Goal: Task Accomplishment & Management: Manage account settings

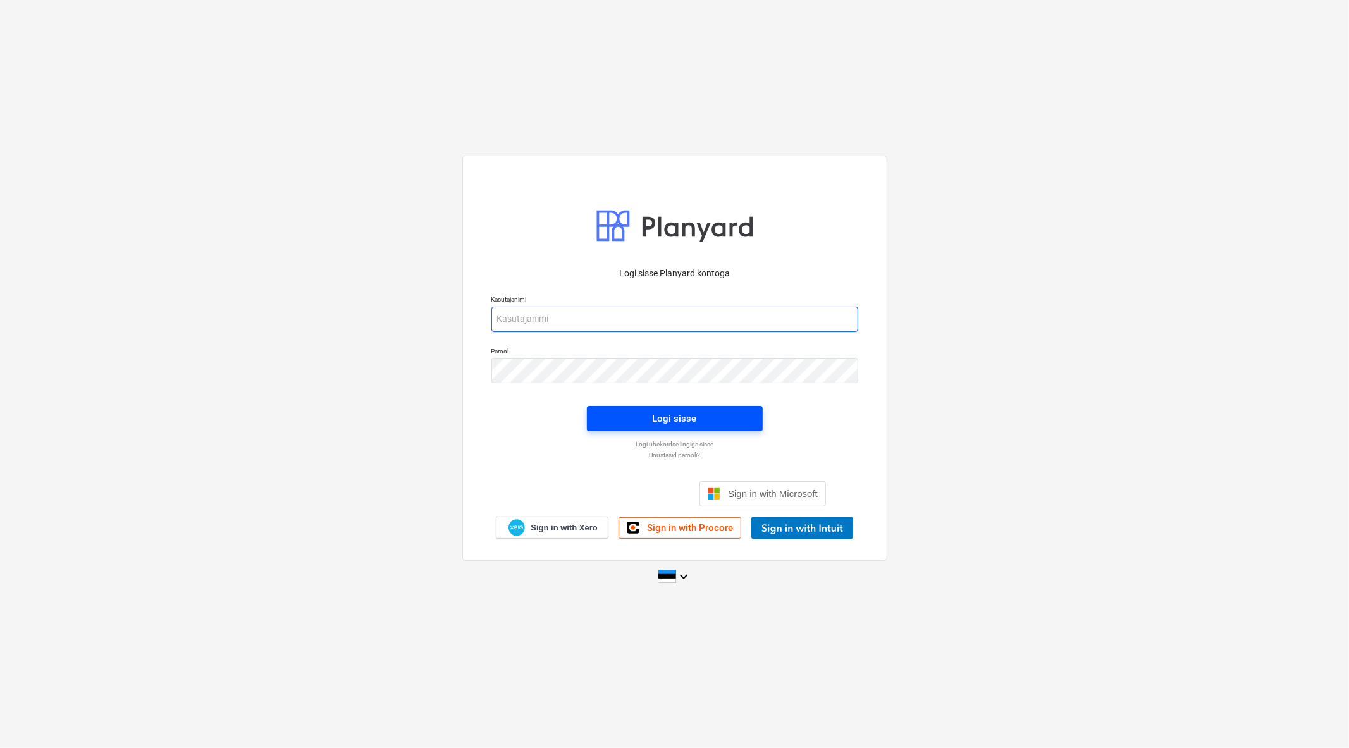
type input "[EMAIL_ADDRESS][DOMAIN_NAME]"
click at [697, 408] on button "Logi sisse" at bounding box center [675, 418] width 176 height 25
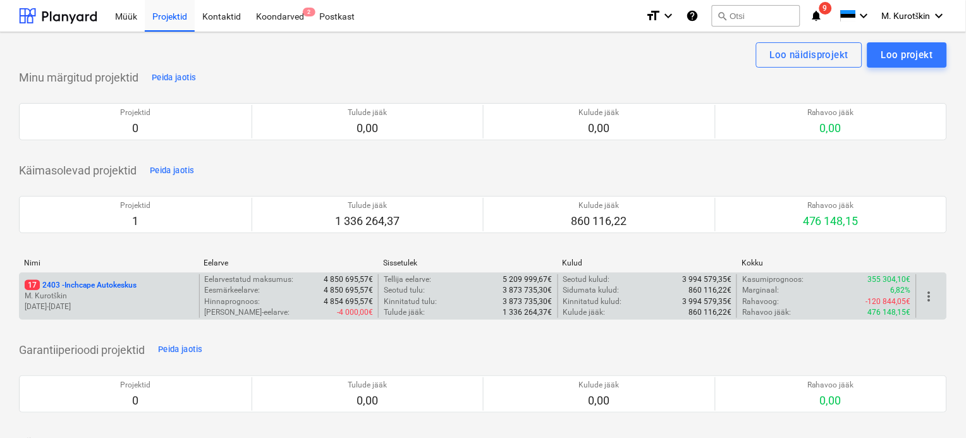
click at [92, 287] on p "17 2403 - Inchcape Autokeskus" at bounding box center [81, 285] width 112 height 11
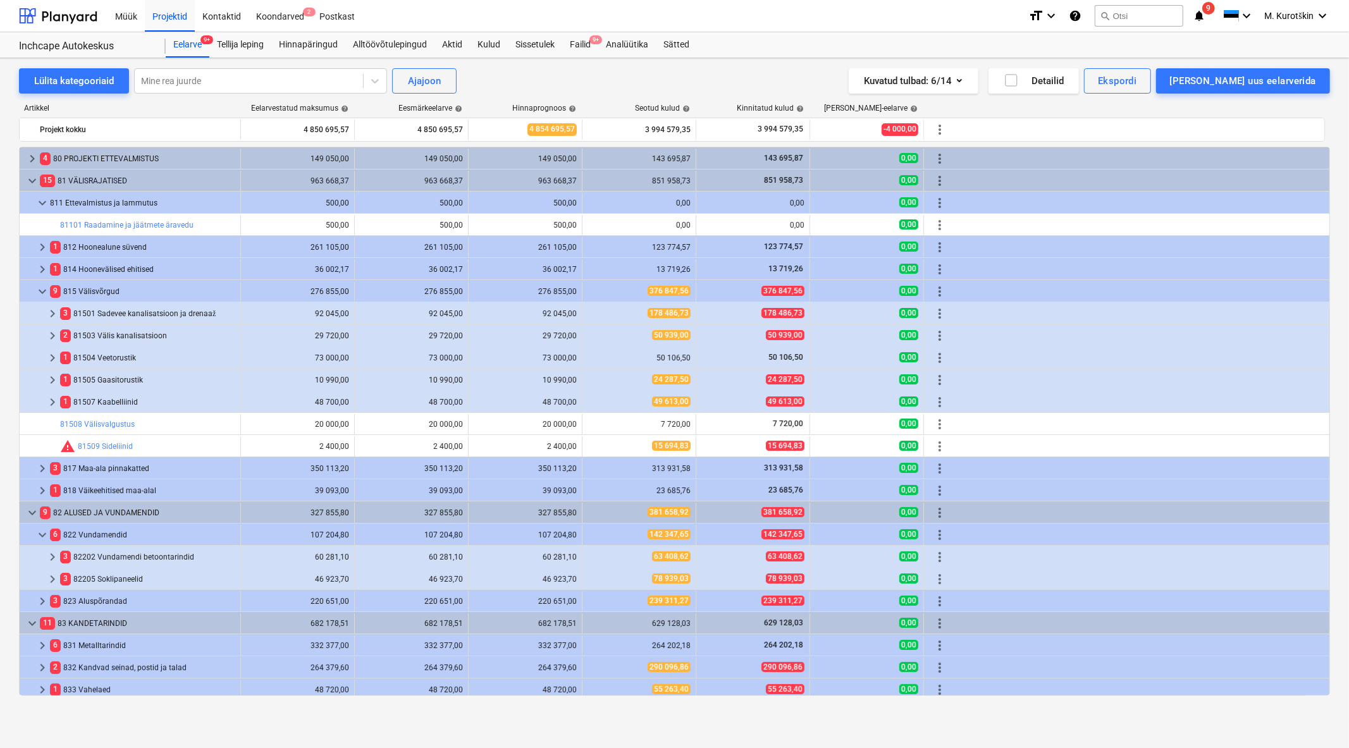
drag, startPoint x: 410, startPoint y: 8, endPoint x: 403, endPoint y: 11, distance: 7.6
click at [405, 11] on div "Müük Projektid Kontaktid Koondarved 2 Postkast" at bounding box center [562, 16] width 911 height 32
click at [363, 15] on div "Müük Projektid Kontaktid Koondarved 2 Postkast" at bounding box center [562, 16] width 911 height 32
click at [350, 18] on div "Postkast" at bounding box center [337, 15] width 51 height 32
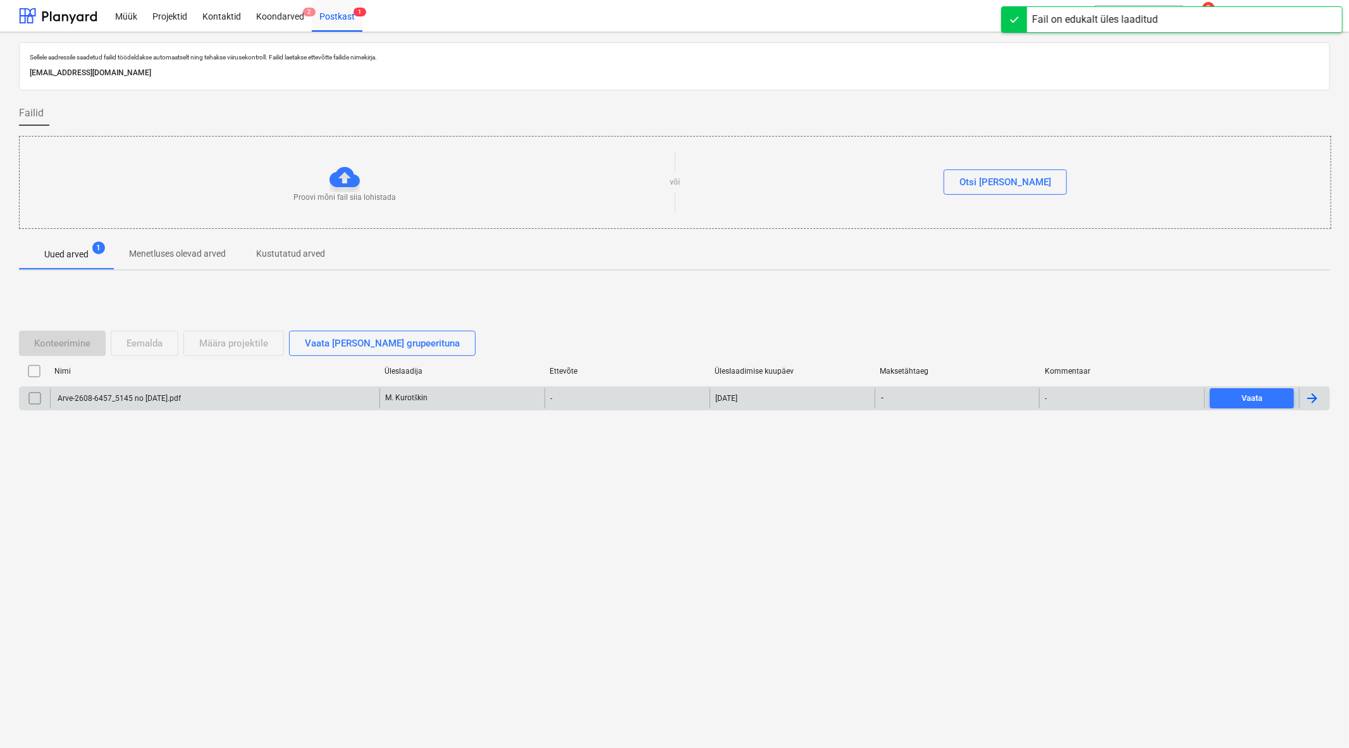
click at [36, 401] on input "checkbox" at bounding box center [35, 398] width 20 height 20
click at [243, 343] on div "Määra projektile" at bounding box center [233, 343] width 69 height 16
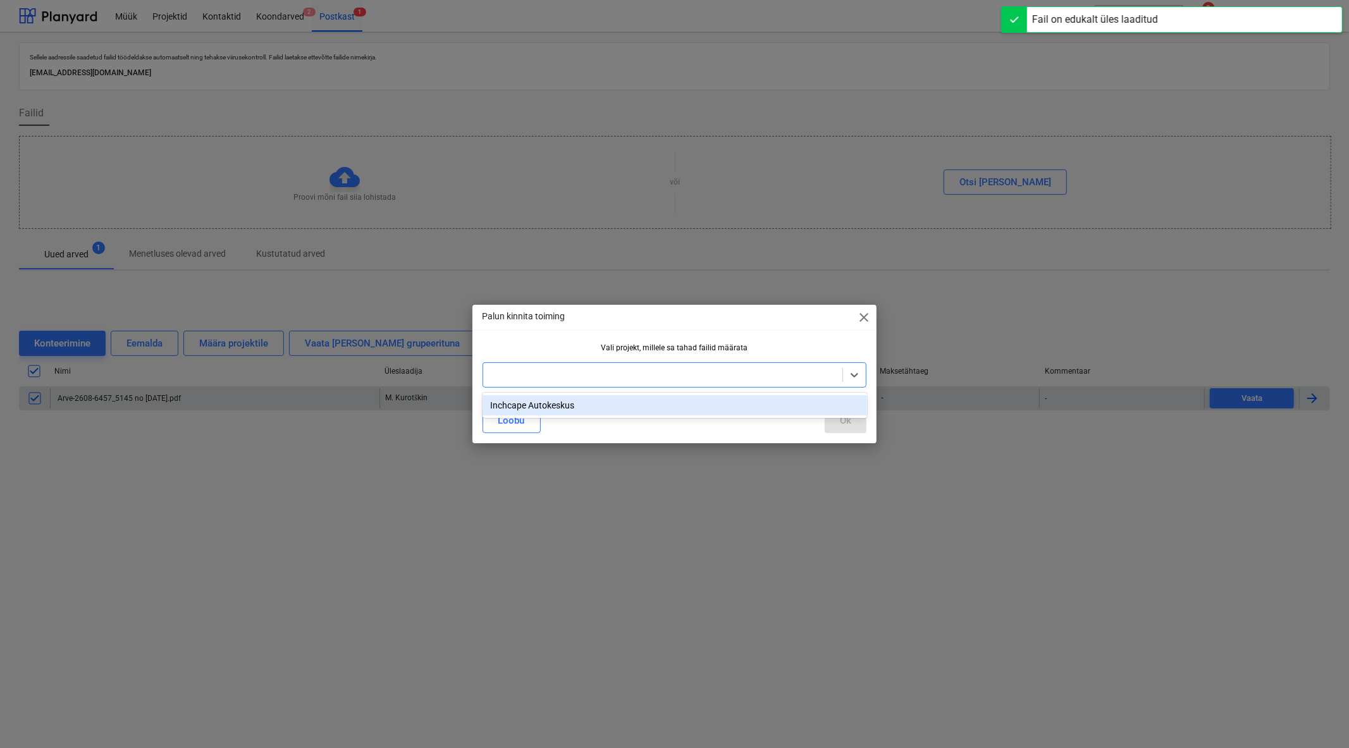
click at [568, 378] on div at bounding box center [662, 375] width 347 height 13
drag, startPoint x: 563, startPoint y: 408, endPoint x: 572, endPoint y: 419, distance: 13.9
click at [563, 408] on div "Inchcape Autokeskus" at bounding box center [674, 405] width 384 height 20
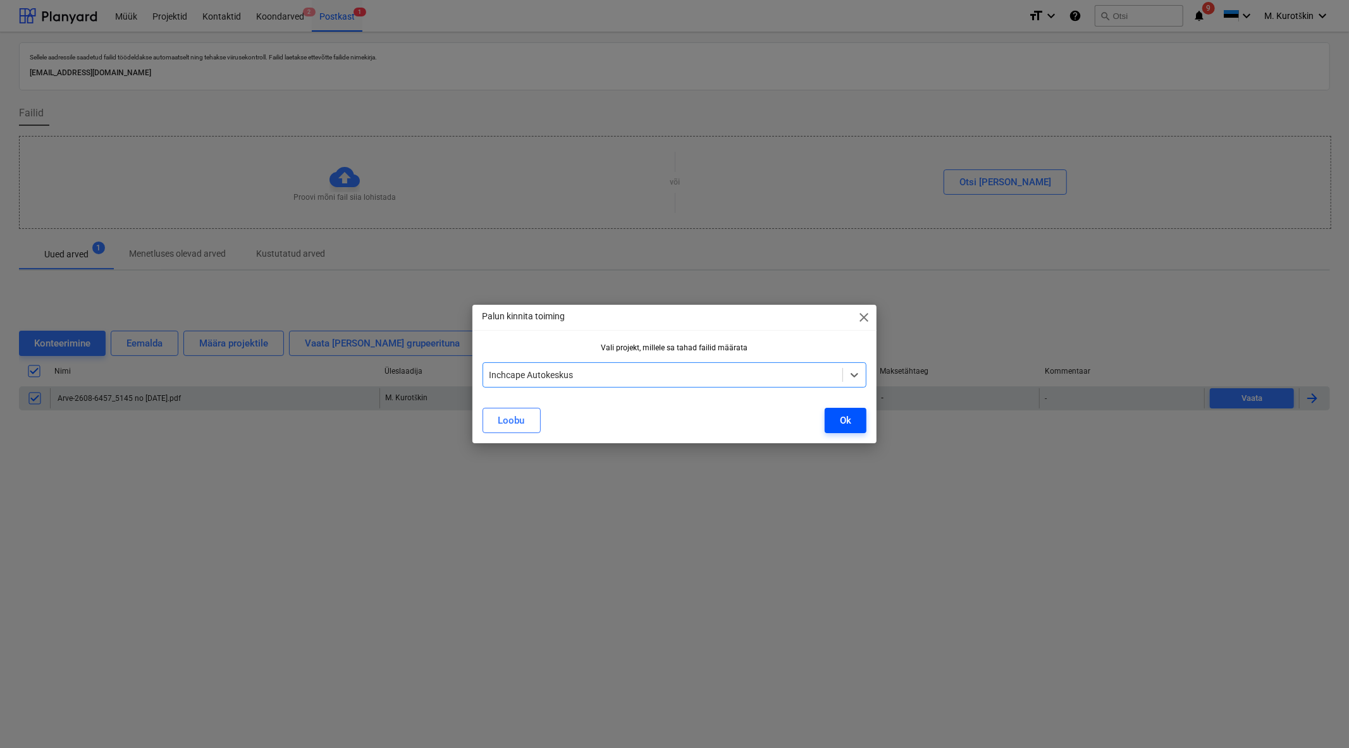
click at [844, 426] on div "Ok" at bounding box center [845, 420] width 11 height 16
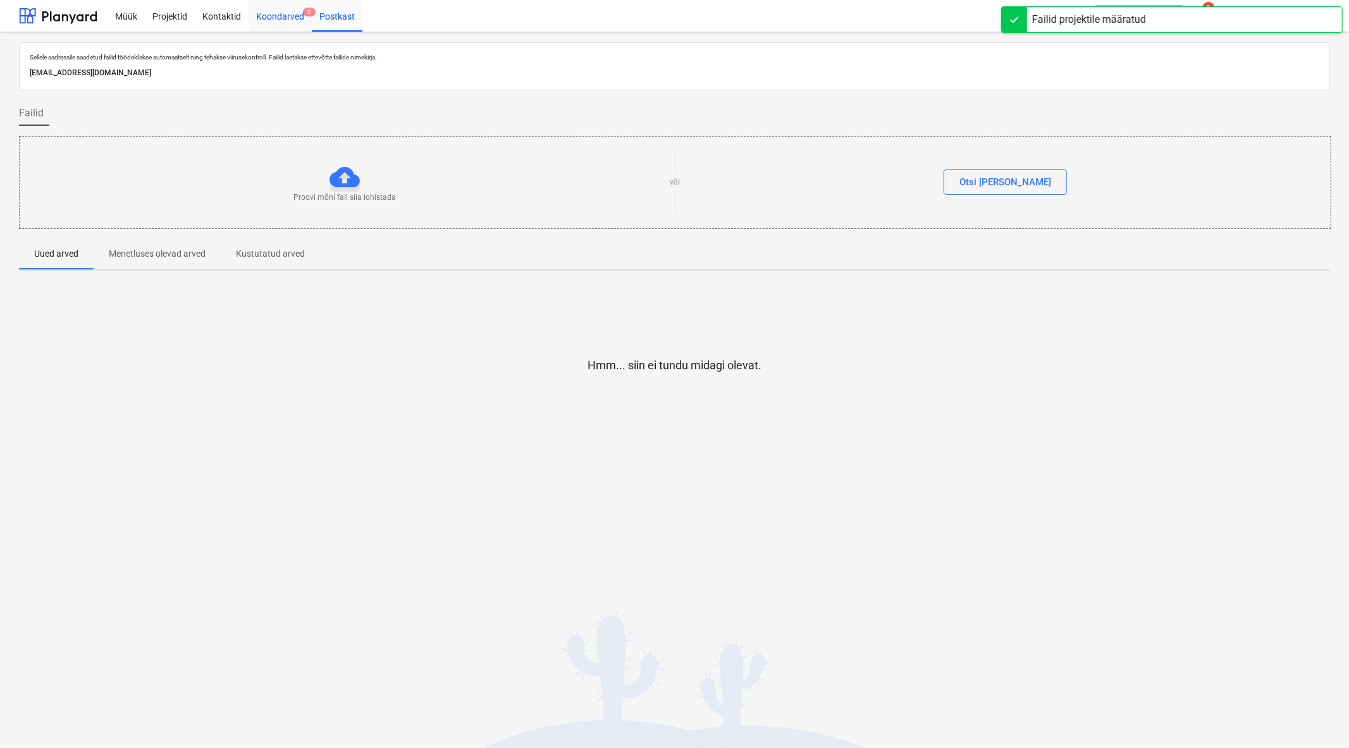
click at [285, 19] on div "Koondarved 2" at bounding box center [280, 15] width 63 height 32
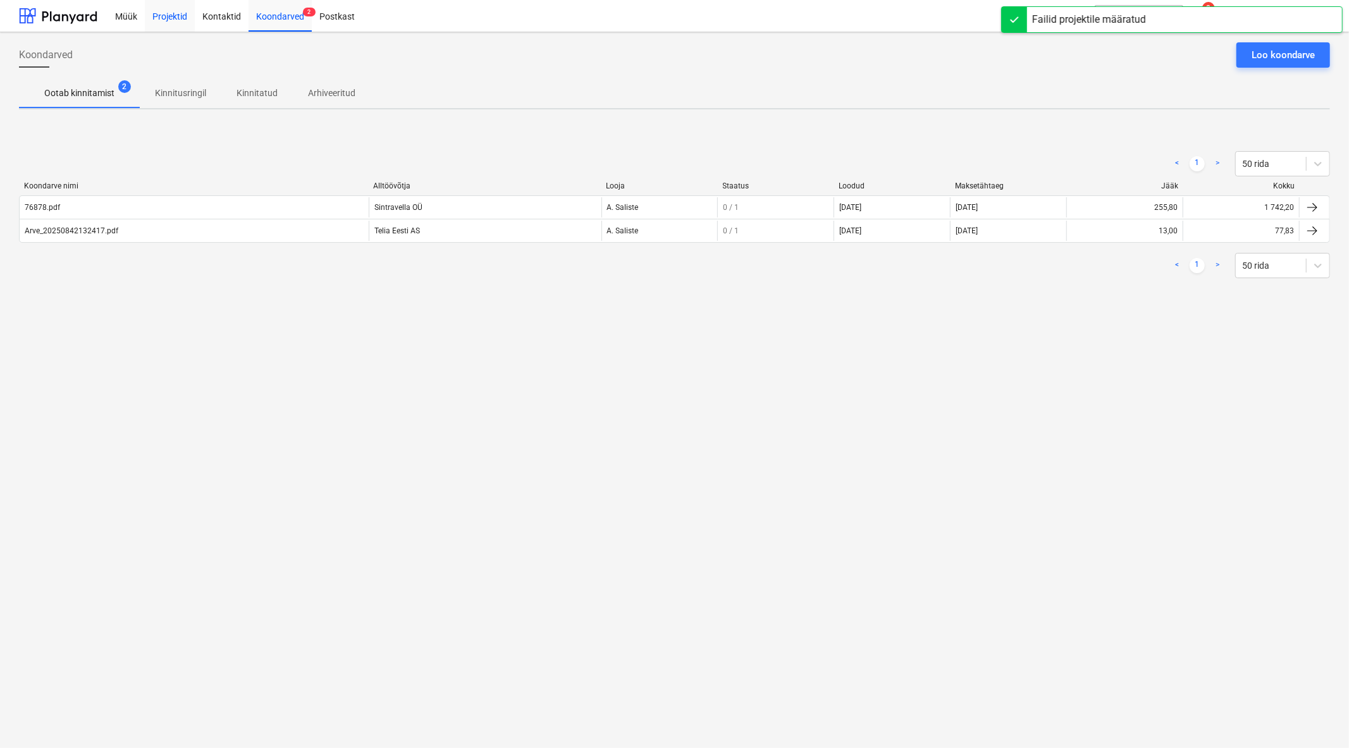
click at [156, 23] on div "Projektid" at bounding box center [170, 15] width 50 height 32
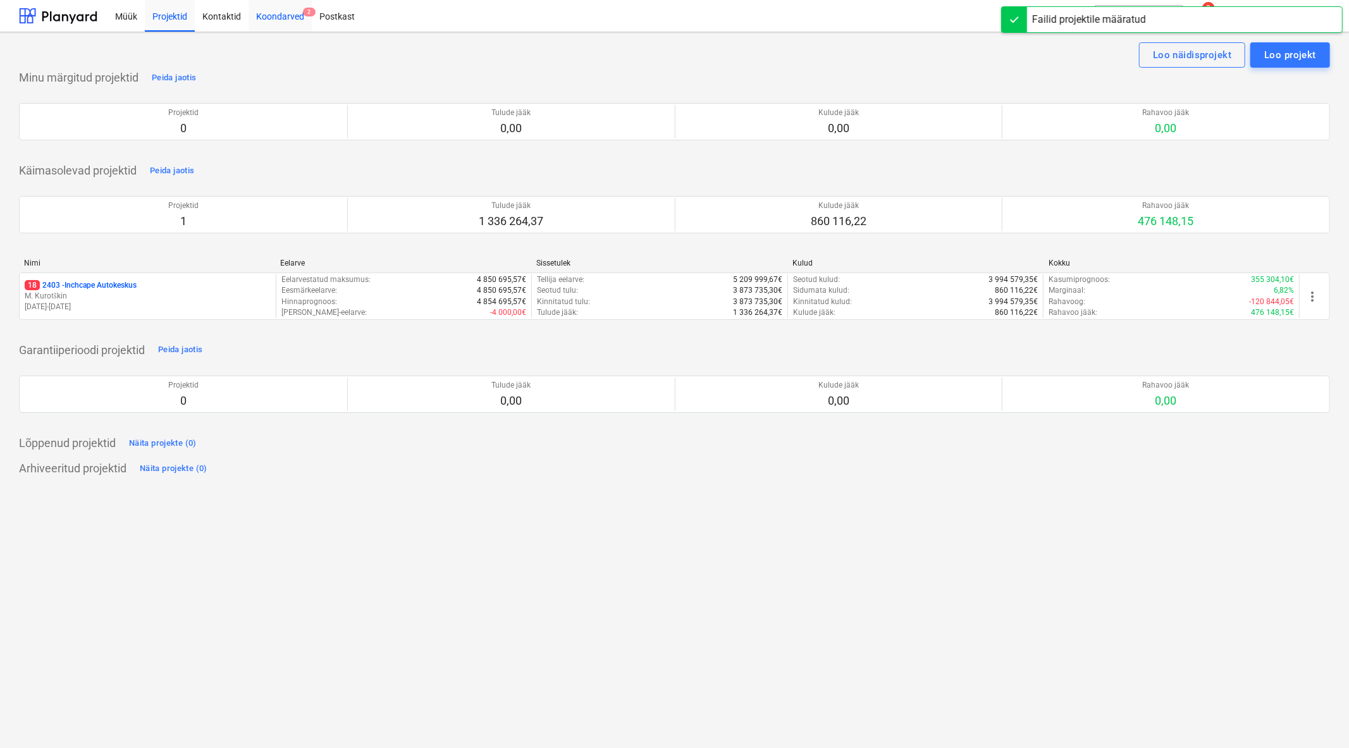
click at [289, 14] on div "Koondarved 2" at bounding box center [280, 15] width 63 height 32
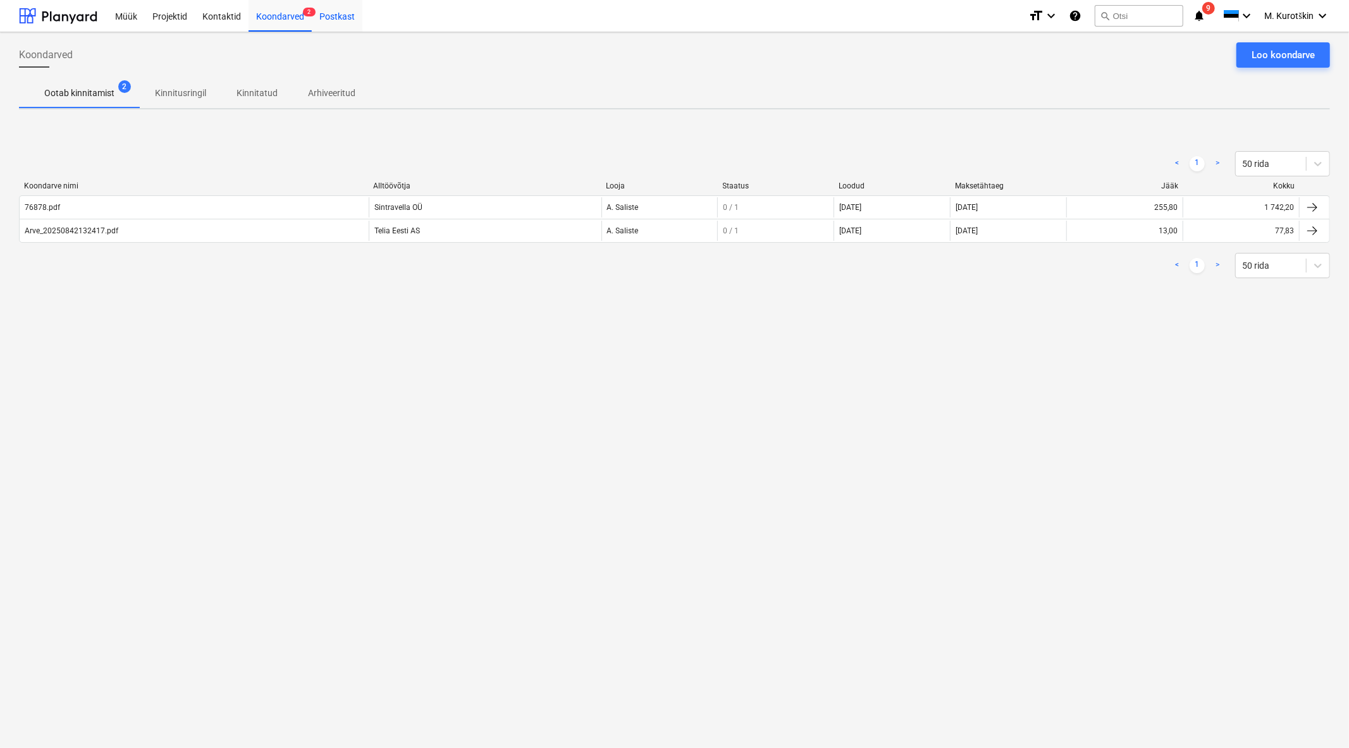
click at [350, 11] on div "Postkast" at bounding box center [337, 15] width 51 height 32
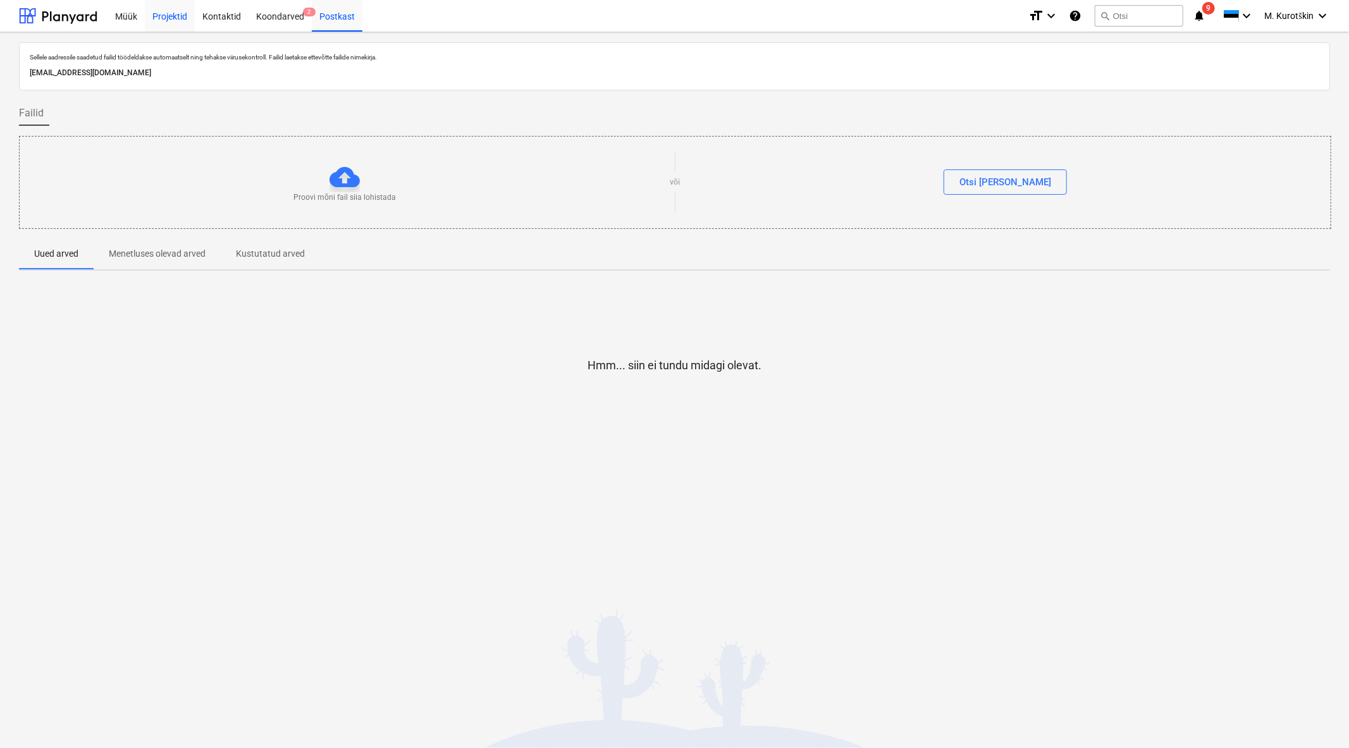
click at [163, 19] on div "Projektid" at bounding box center [170, 15] width 50 height 32
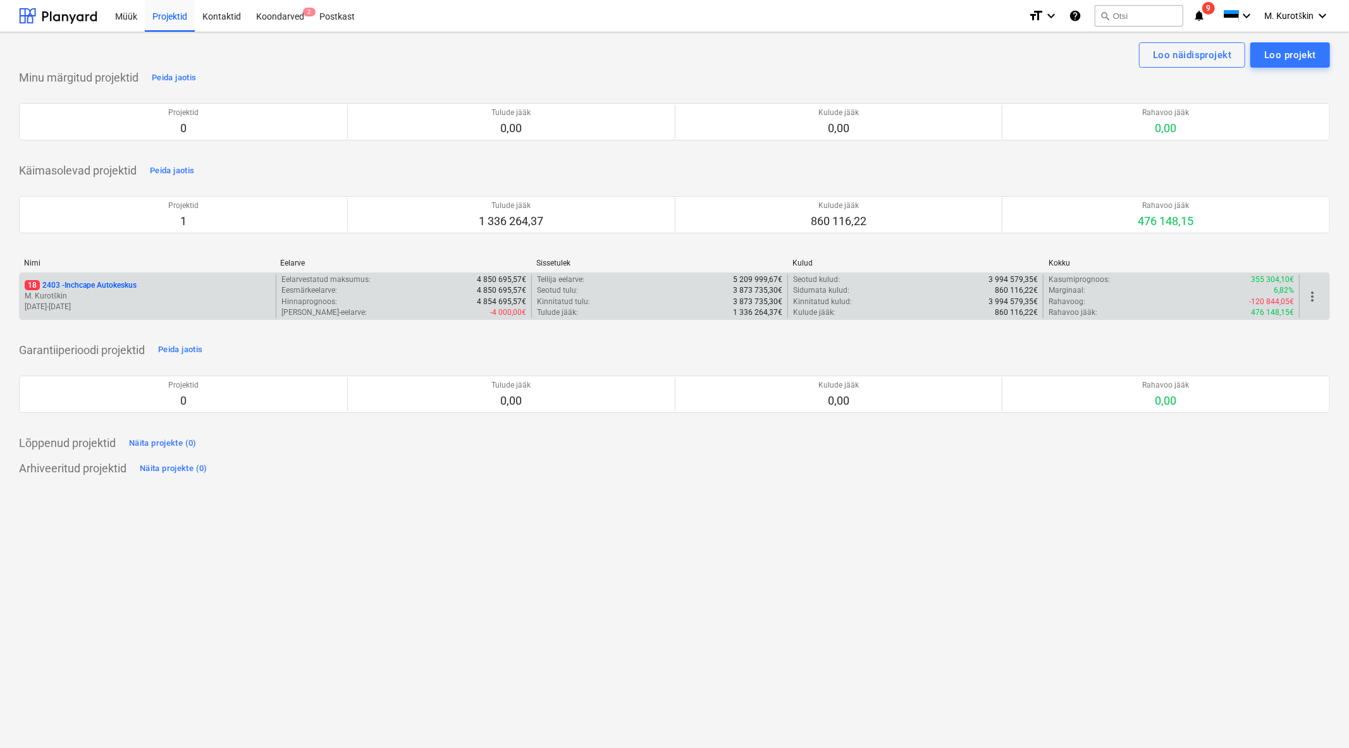
click at [99, 286] on p "18 2403 - Inchcape Autokeskus" at bounding box center [81, 285] width 112 height 11
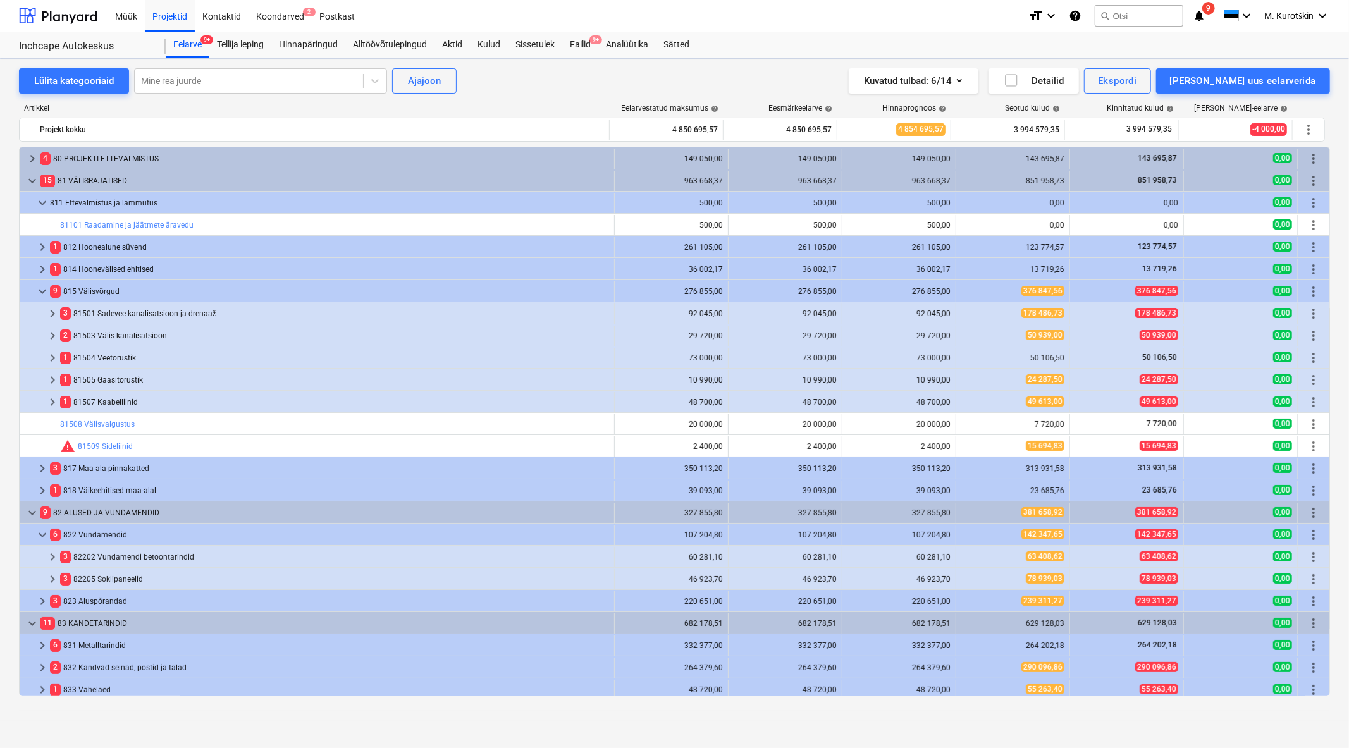
click at [609, 28] on div "Müük Projektid Kontaktid Koondarved 2 Postkast" at bounding box center [562, 16] width 911 height 32
click at [604, 36] on div "Analüütika" at bounding box center [627, 44] width 58 height 25
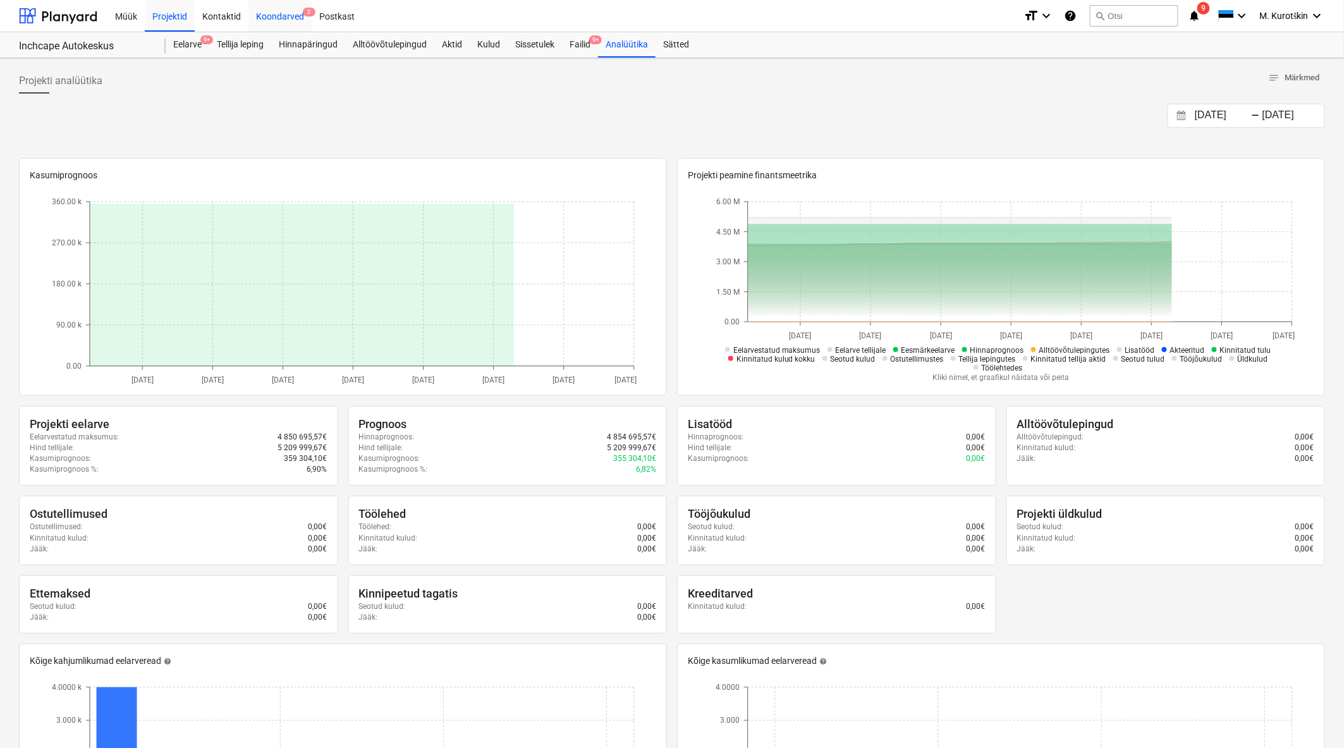
click at [276, 16] on div "Koondarved 2" at bounding box center [280, 15] width 63 height 32
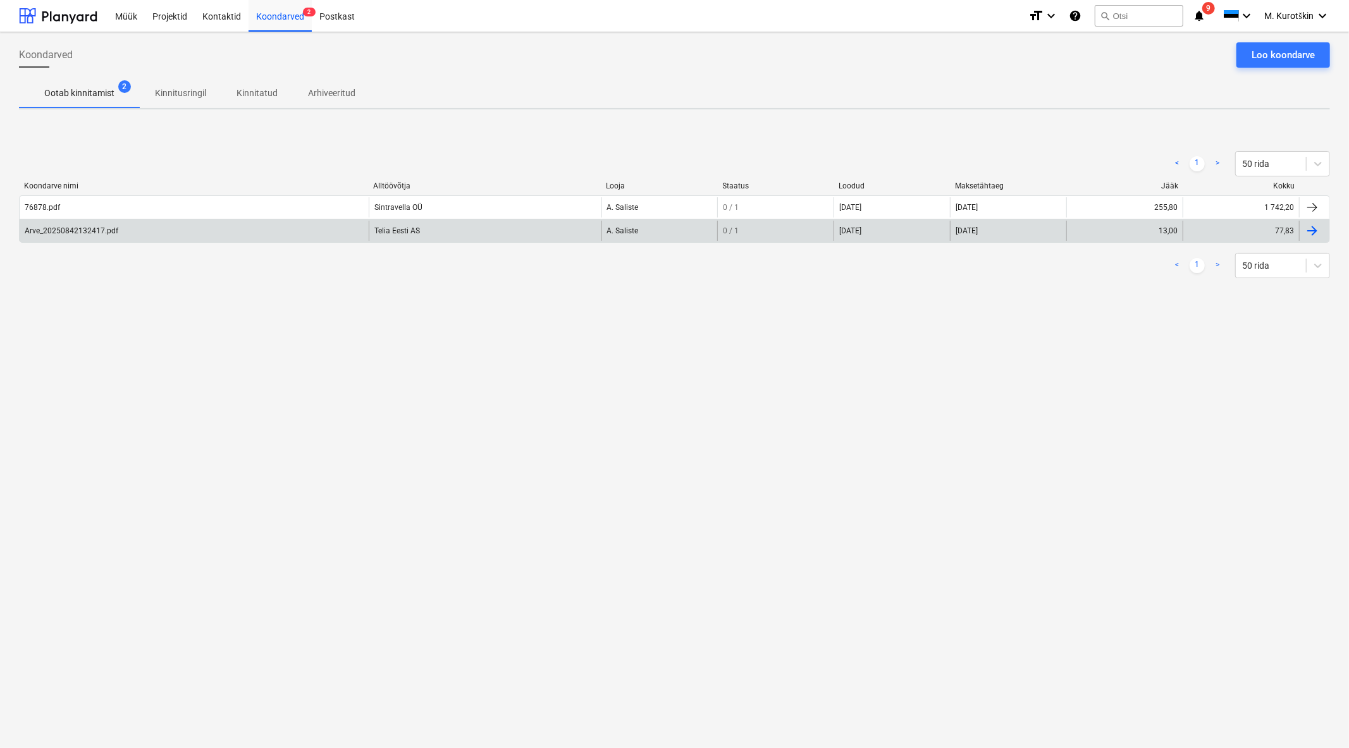
click at [137, 230] on div "Arve_20250842132417.pdf" at bounding box center [194, 231] width 349 height 20
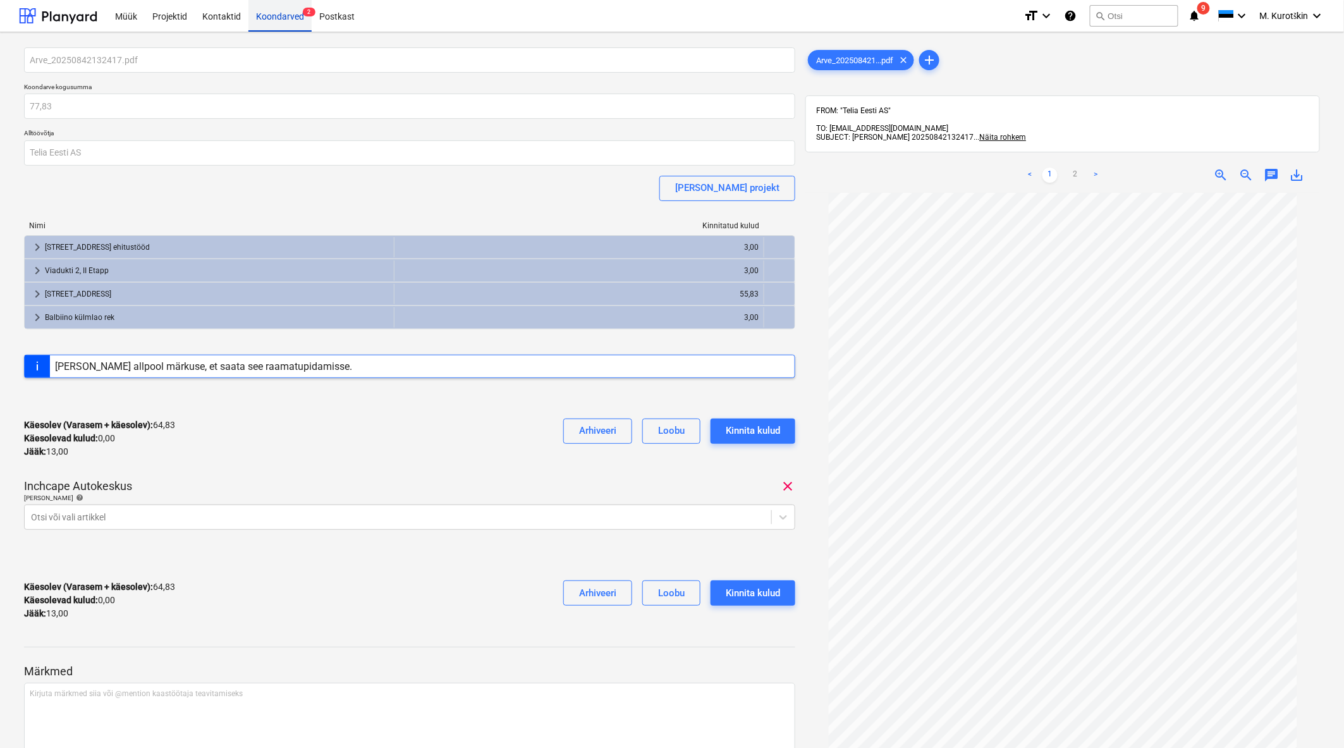
click at [280, 24] on div "Koondarved 2" at bounding box center [280, 15] width 63 height 32
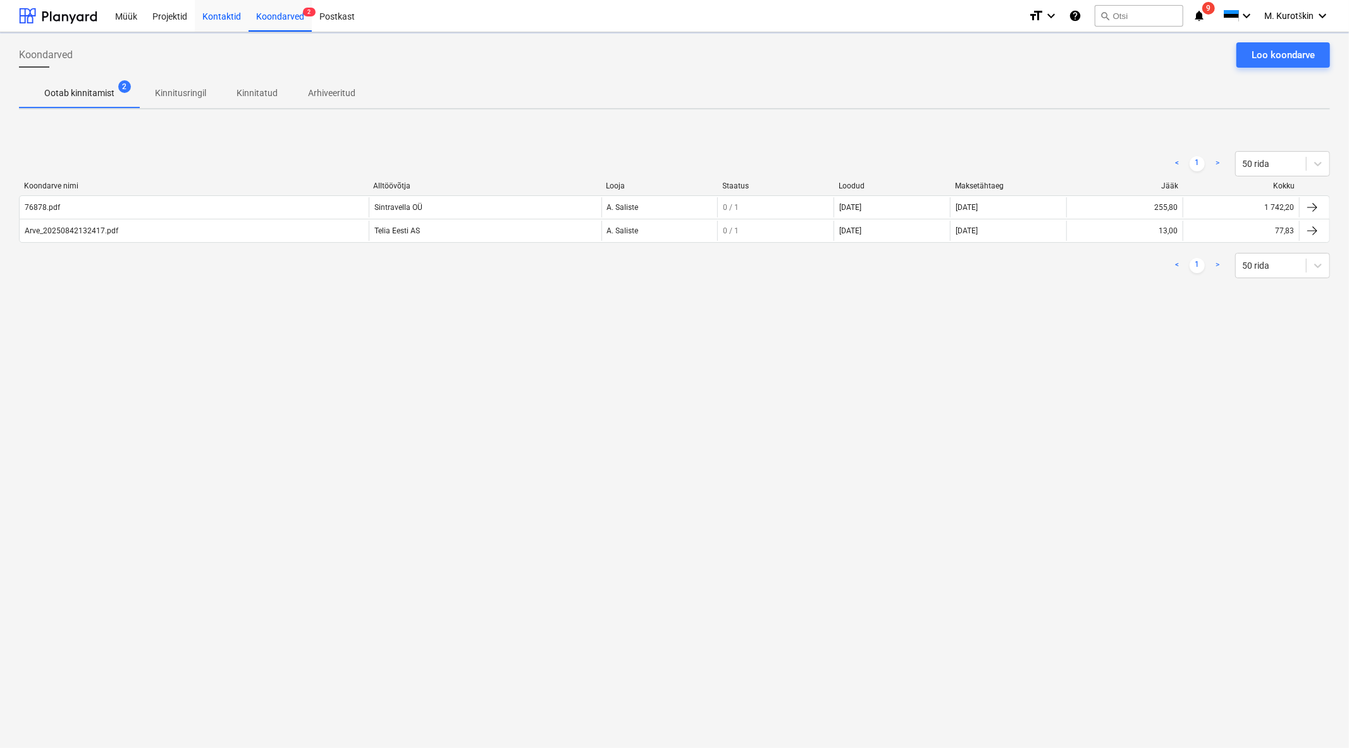
click at [216, 11] on div "Kontaktid" at bounding box center [222, 15] width 54 height 32
click at [165, 9] on div "Projektid" at bounding box center [170, 15] width 50 height 32
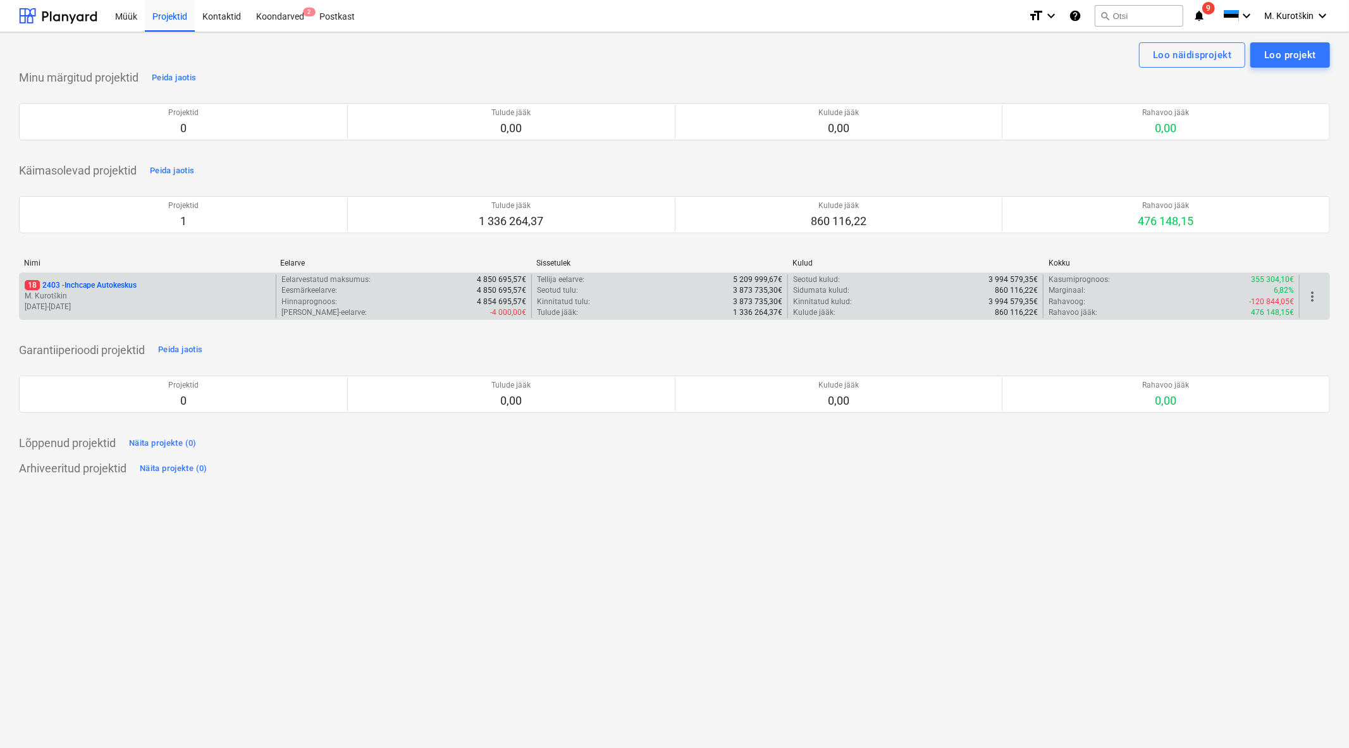
click at [99, 286] on p "18 2403 - Inchcape Autokeskus" at bounding box center [81, 285] width 112 height 11
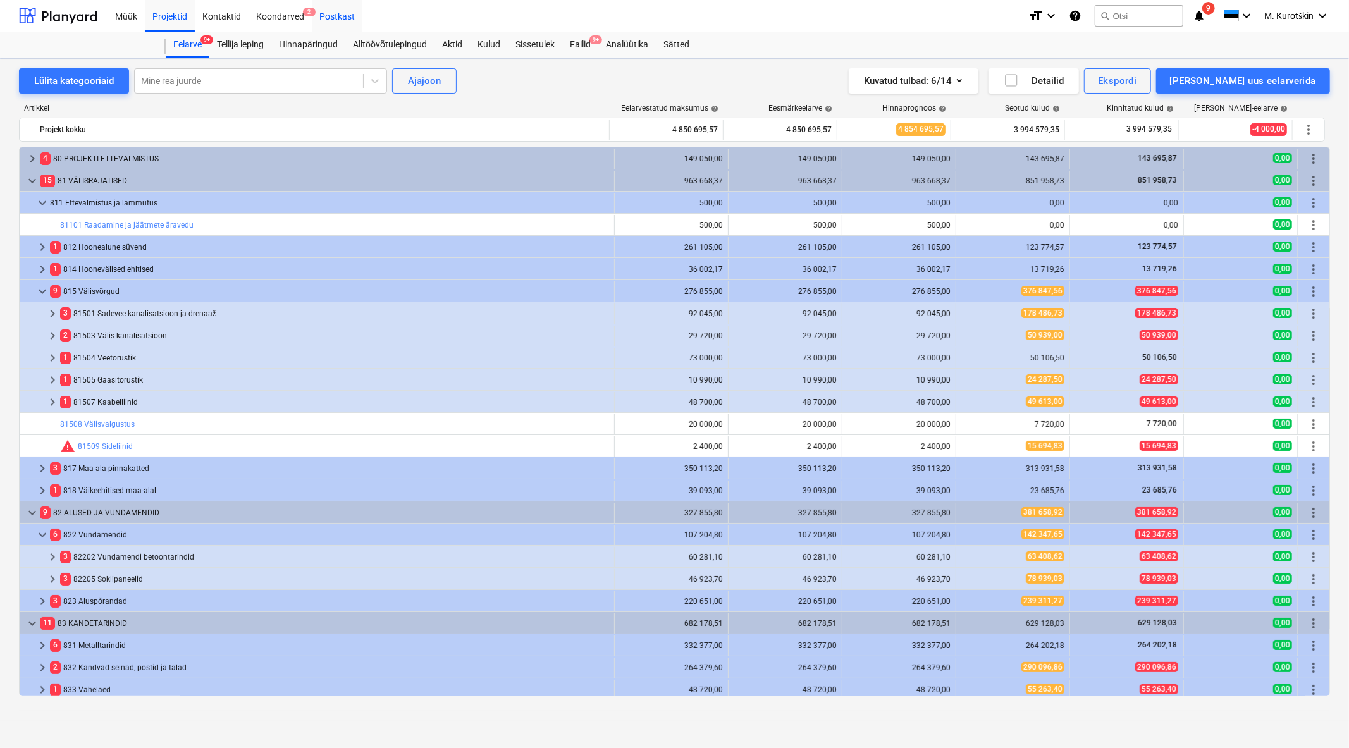
click at [333, 17] on div "Postkast" at bounding box center [337, 15] width 51 height 32
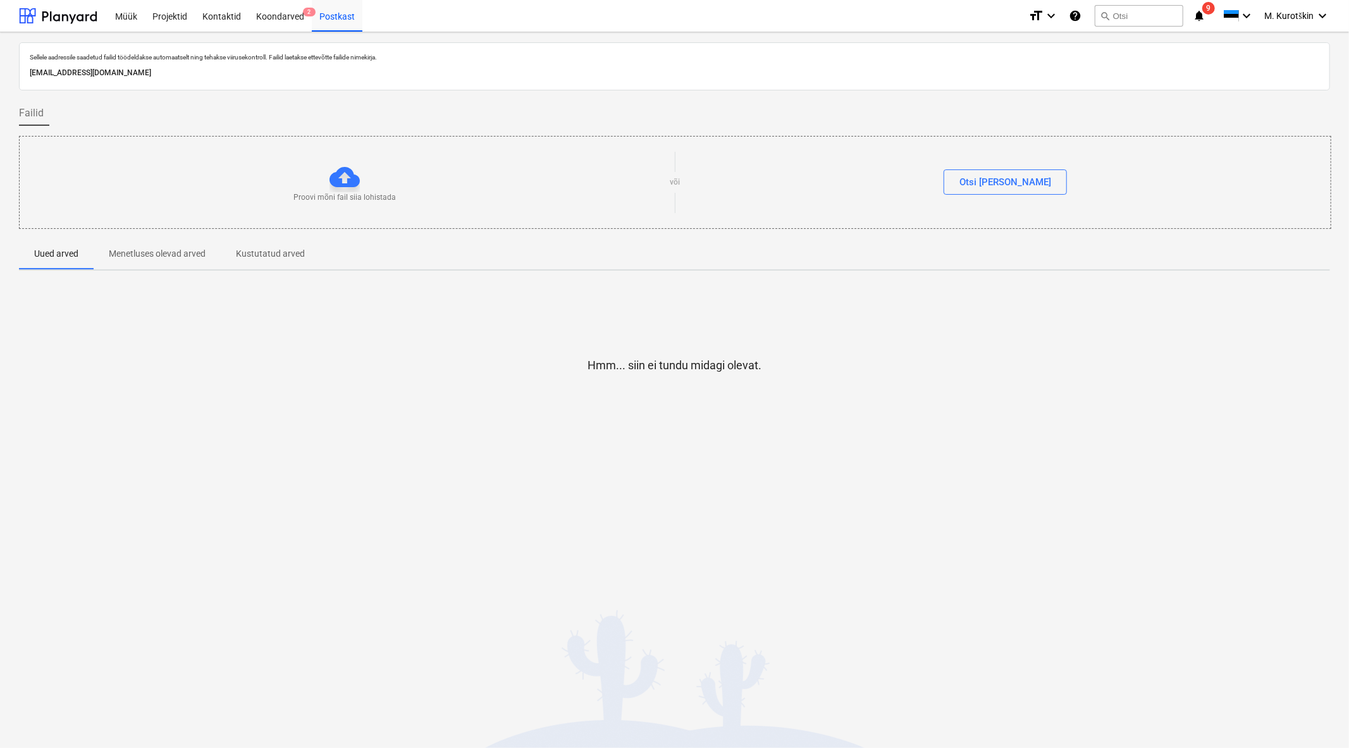
click at [183, 261] on span "Menetluses olevad arved" at bounding box center [157, 253] width 127 height 21
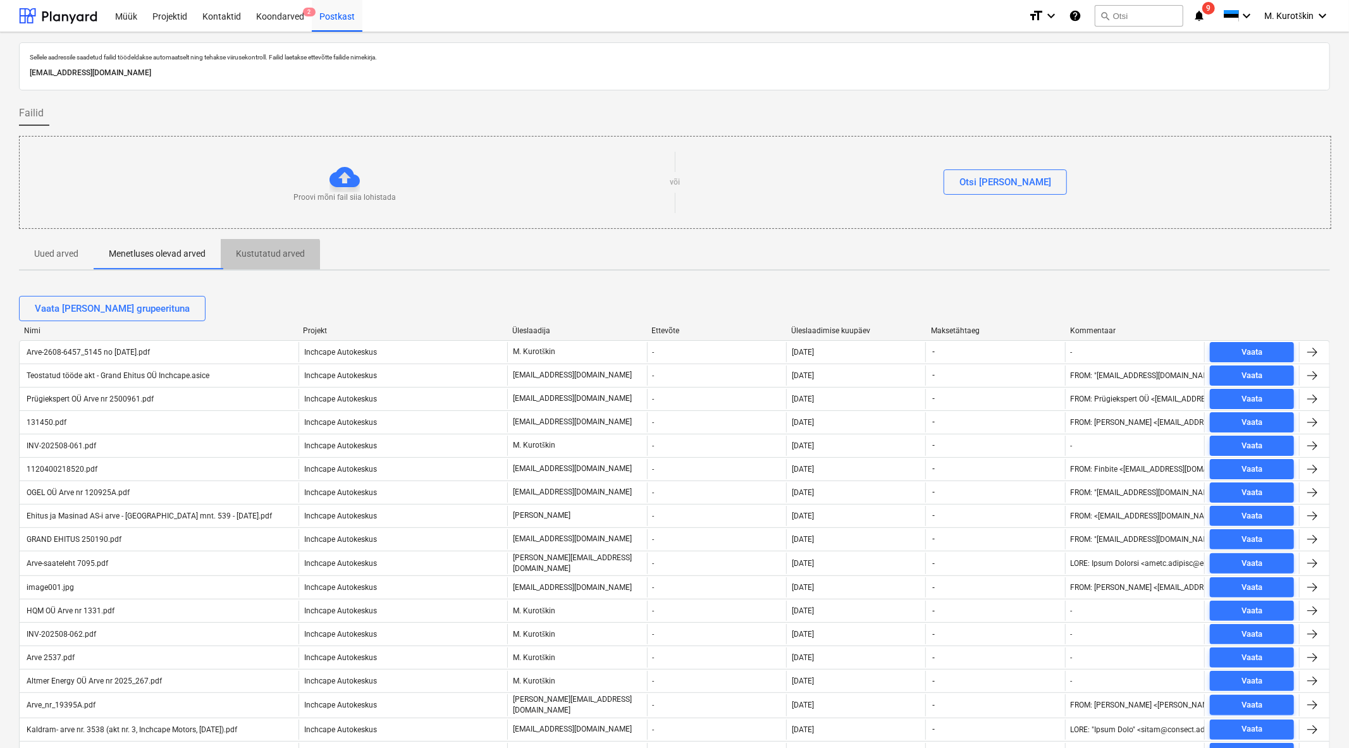
click at [267, 260] on p "Kustutatud arved" at bounding box center [270, 253] width 69 height 13
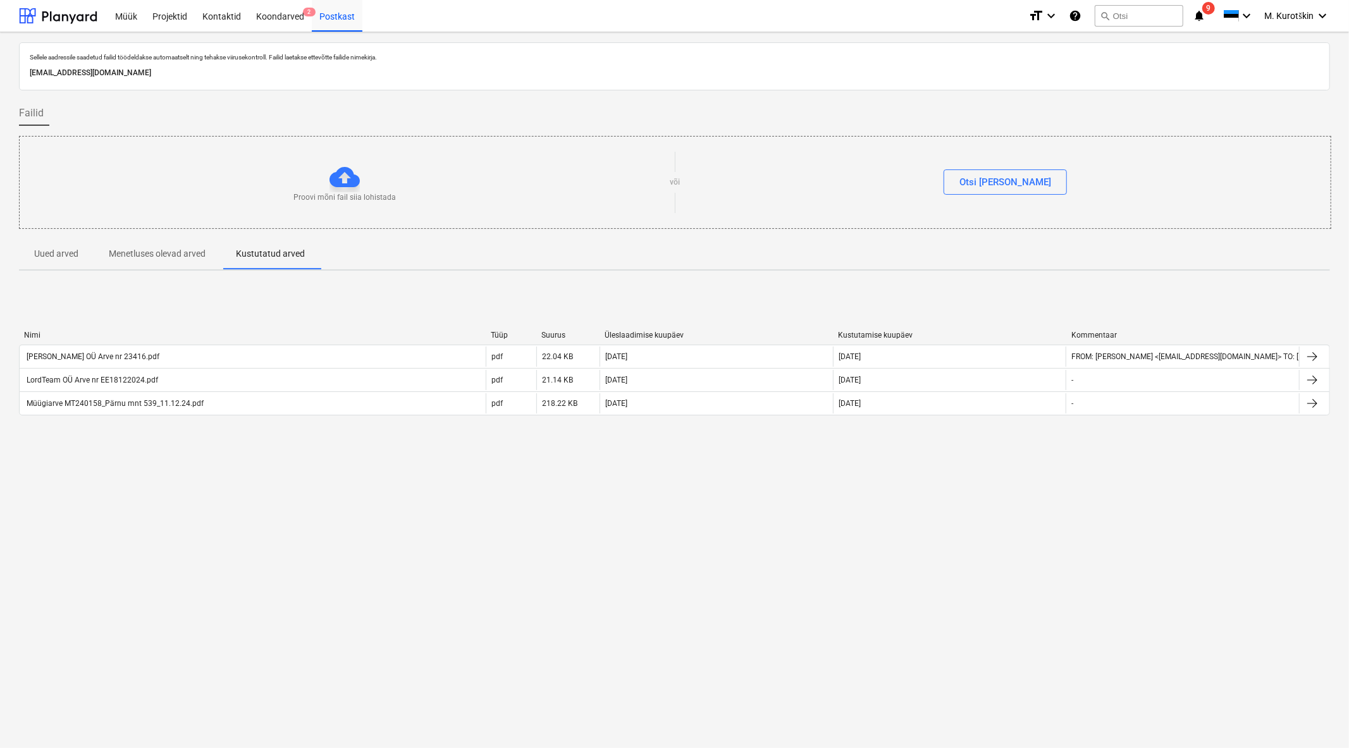
click at [195, 257] on p "Menetluses olevad arved" at bounding box center [157, 253] width 97 height 13
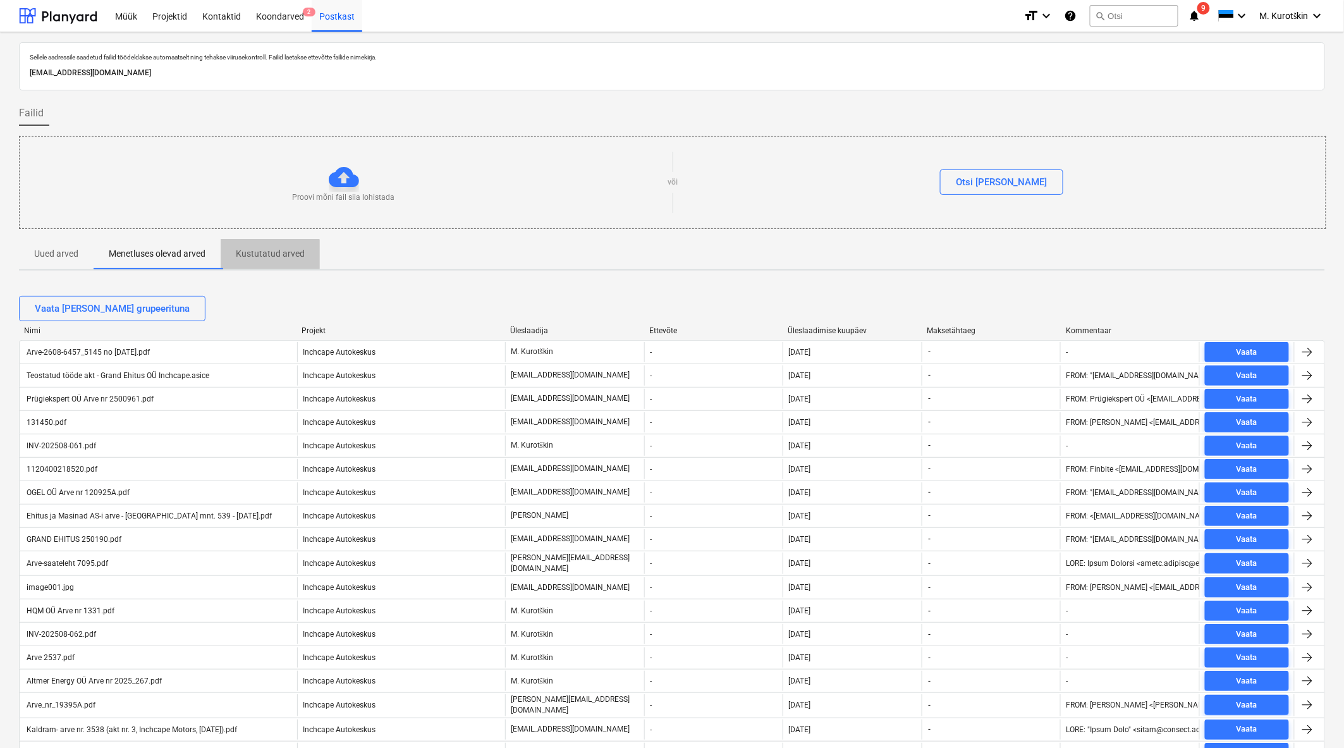
drag, startPoint x: 245, startPoint y: 257, endPoint x: 238, endPoint y: 275, distance: 19.0
click at [248, 257] on p "Kustutatud arved" at bounding box center [270, 253] width 69 height 13
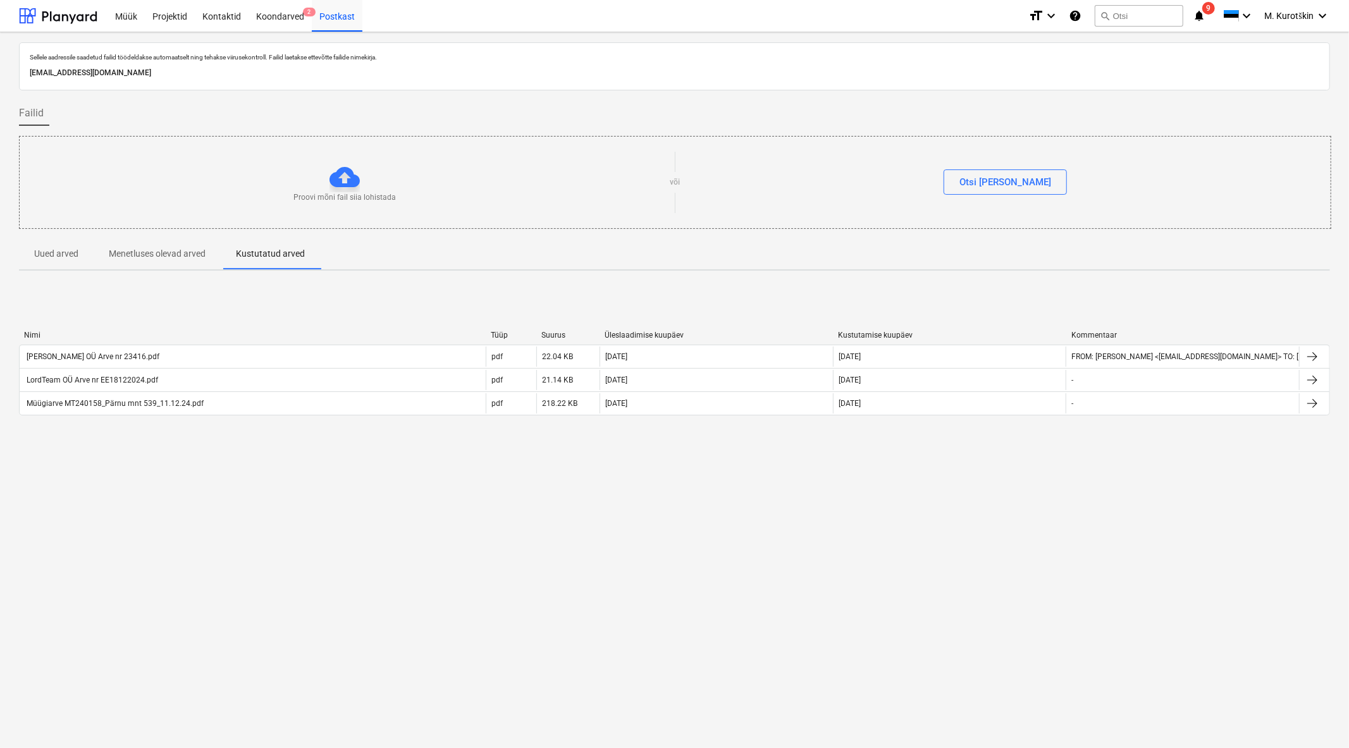
click at [192, 253] on p "Menetluses olevad arved" at bounding box center [157, 253] width 97 height 13
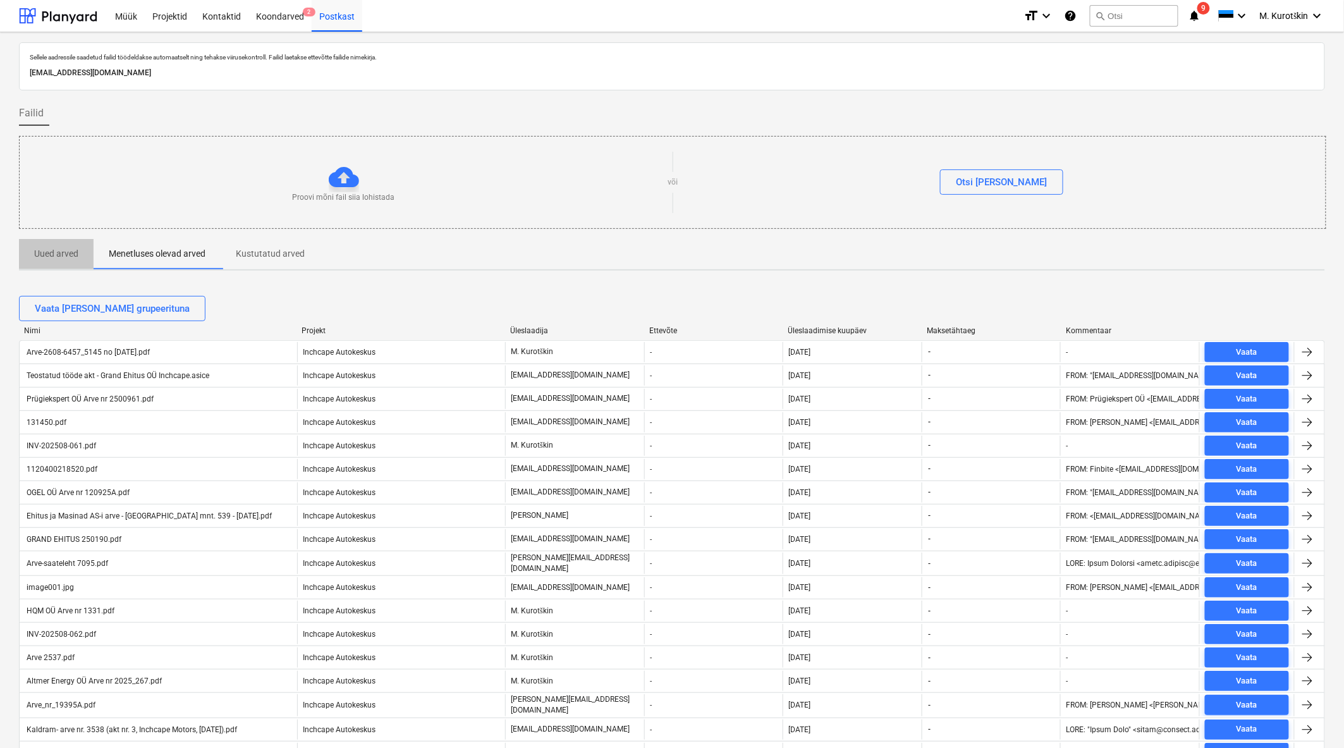
click at [38, 240] on button "Uued arved" at bounding box center [56, 254] width 75 height 30
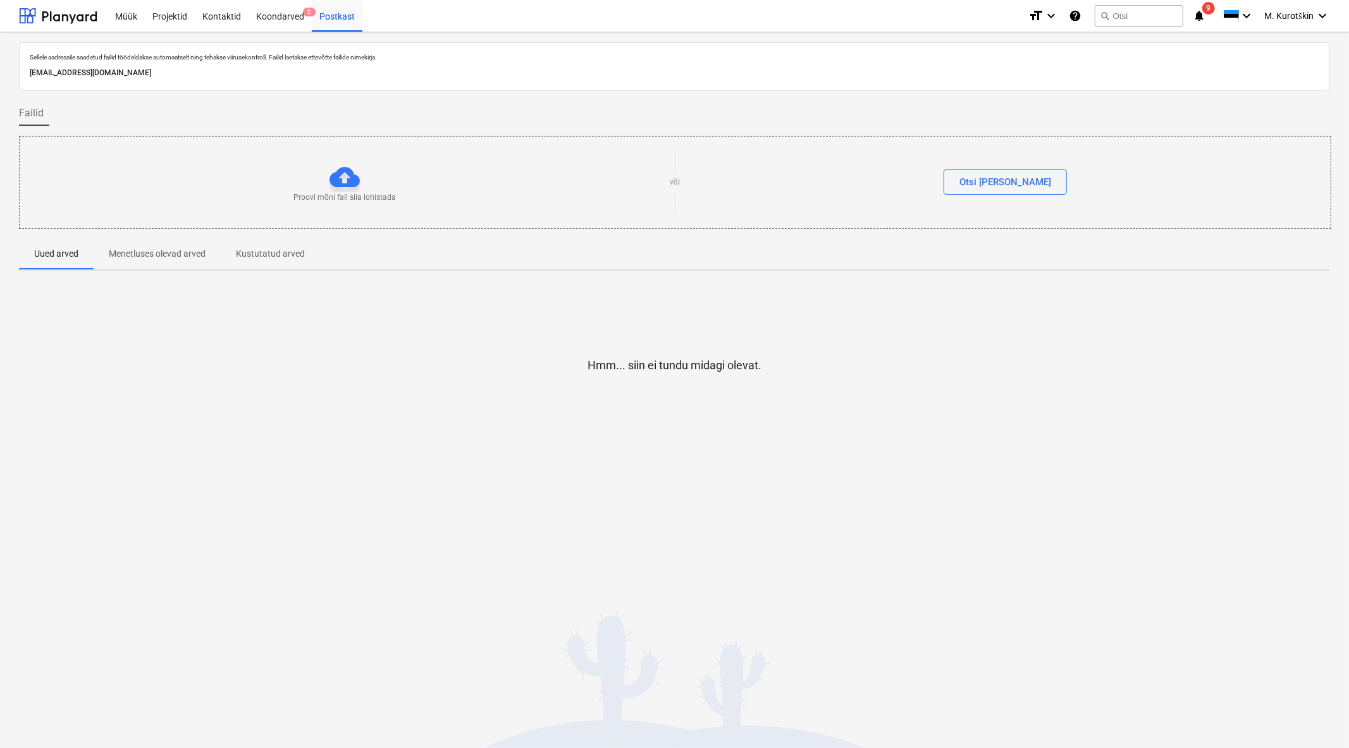
click at [146, 247] on p "Menetluses olevad arved" at bounding box center [157, 253] width 97 height 13
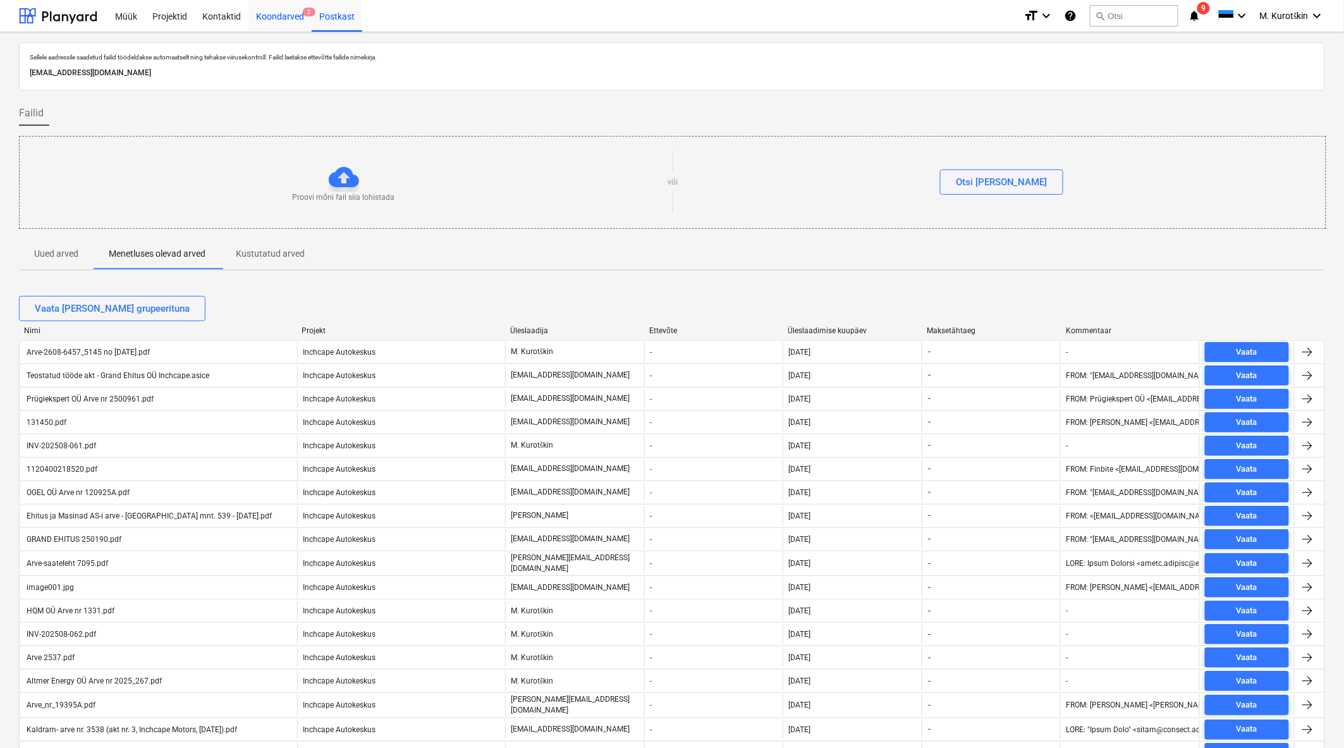
click at [279, 18] on div "Koondarved 2" at bounding box center [280, 15] width 63 height 32
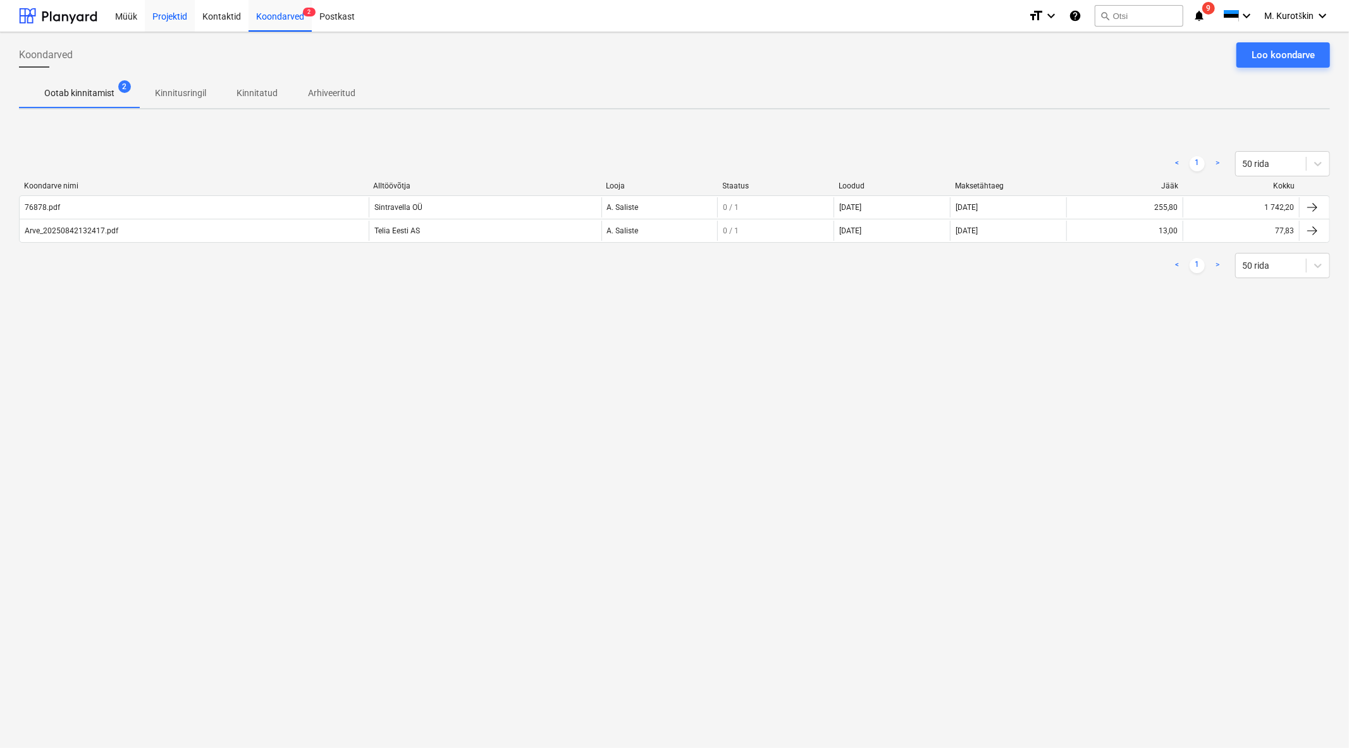
click at [153, 18] on div "Projektid" at bounding box center [170, 15] width 50 height 32
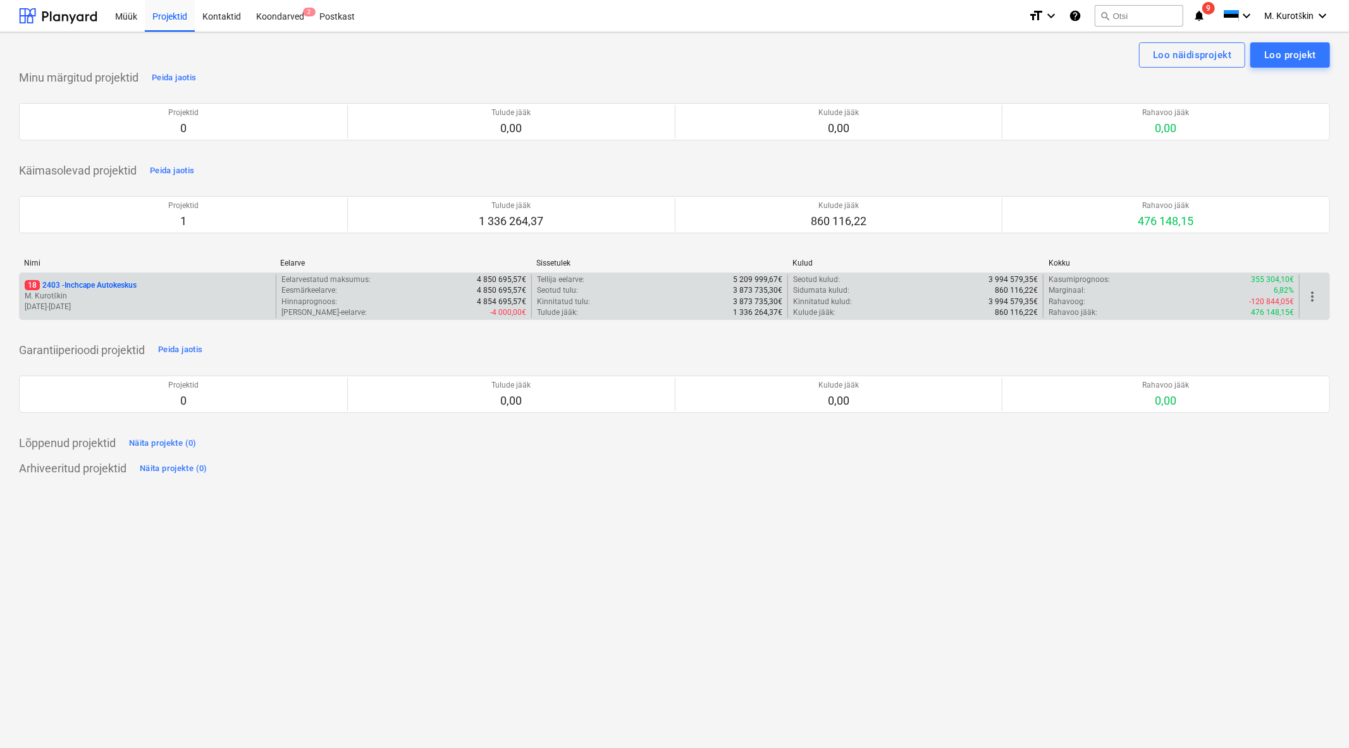
click at [120, 288] on p "18 2403 - Inchcape Autokeskus" at bounding box center [81, 285] width 112 height 11
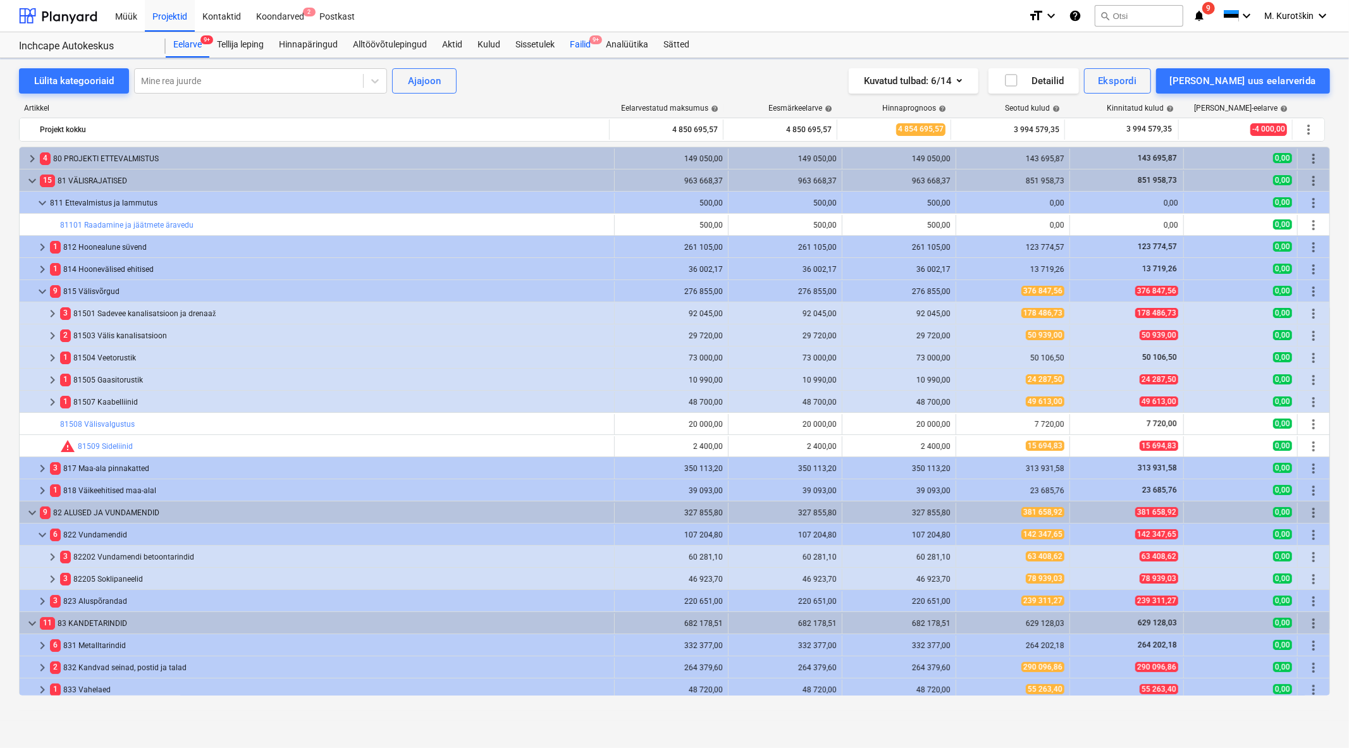
click at [590, 42] on div "Failid 9+" at bounding box center [580, 44] width 36 height 25
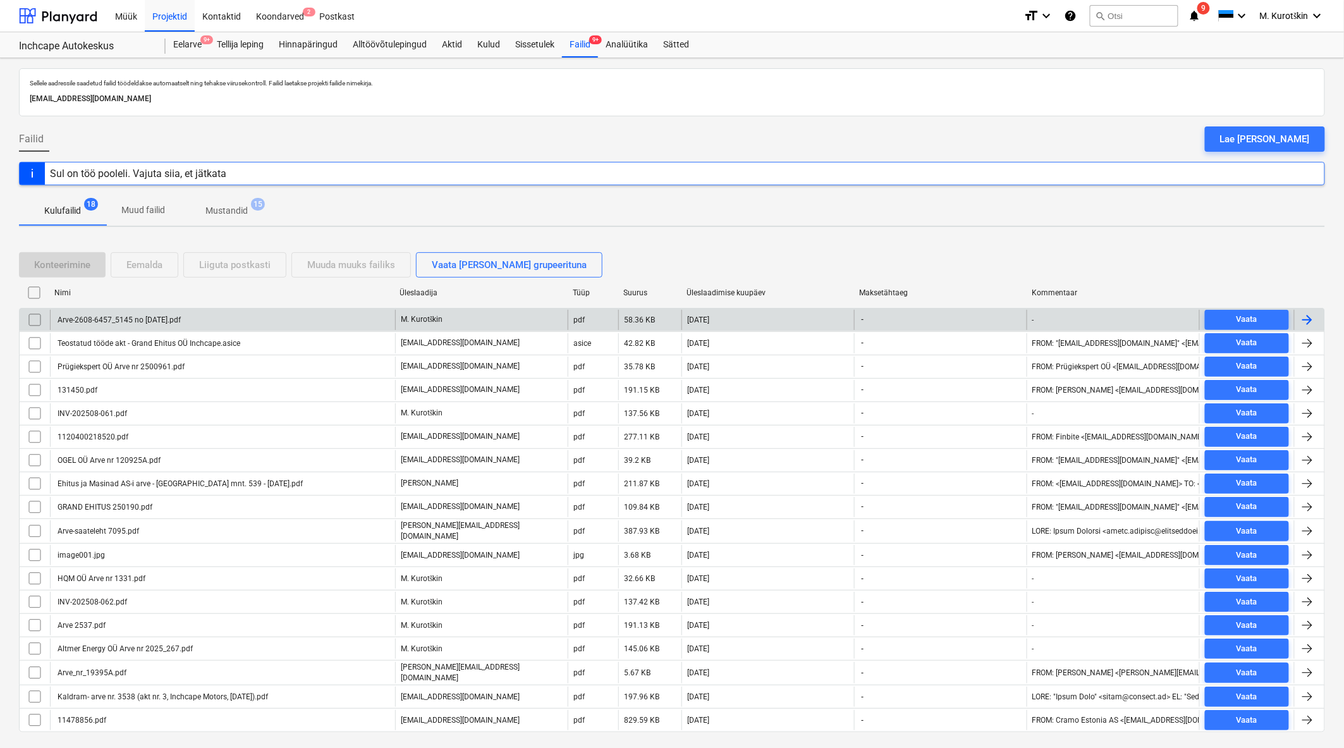
click at [121, 319] on div "Arve-2608-6457_5145 no [DATE].pdf" at bounding box center [118, 320] width 125 height 9
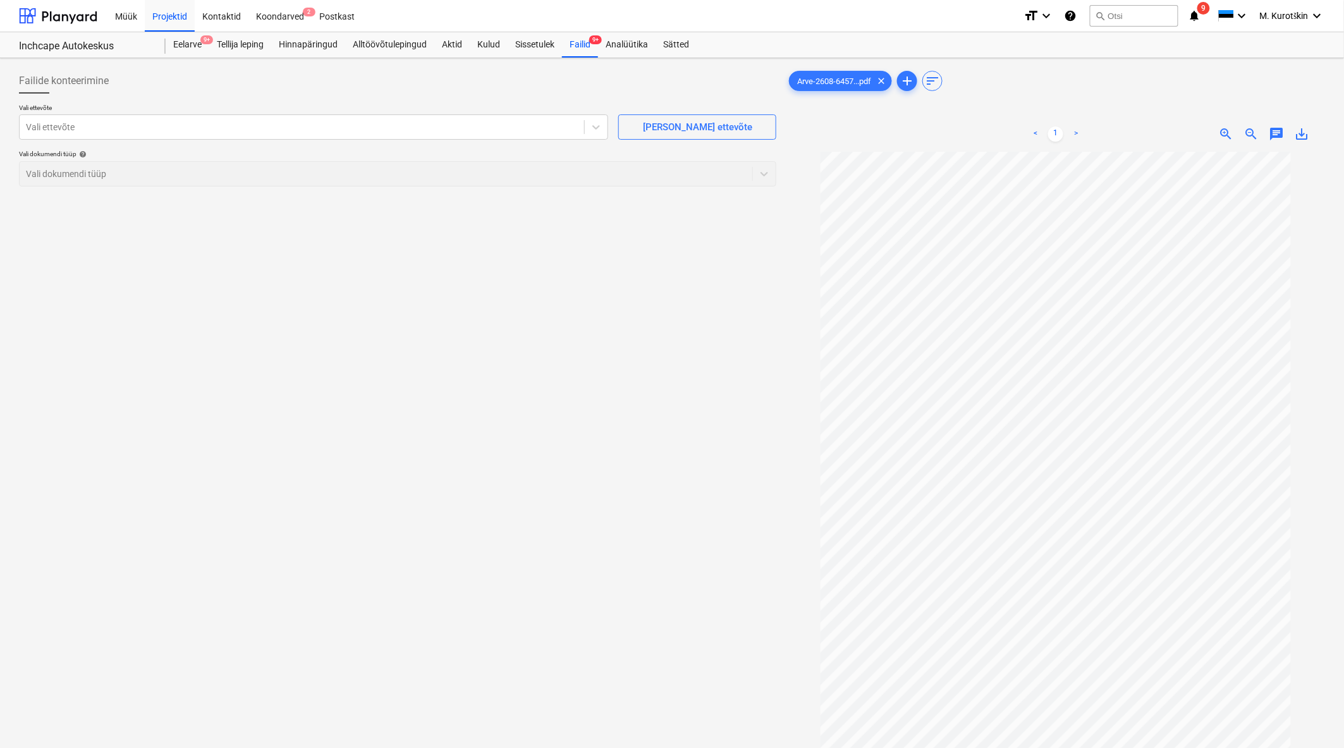
click at [234, 142] on div "Vali ettevõte Vali ettevõte [PERSON_NAME] uus ettevõte Vali dokumendi tüüp help…" at bounding box center [398, 150] width 758 height 93
click at [232, 135] on div "Vali ettevõte" at bounding box center [302, 127] width 565 height 18
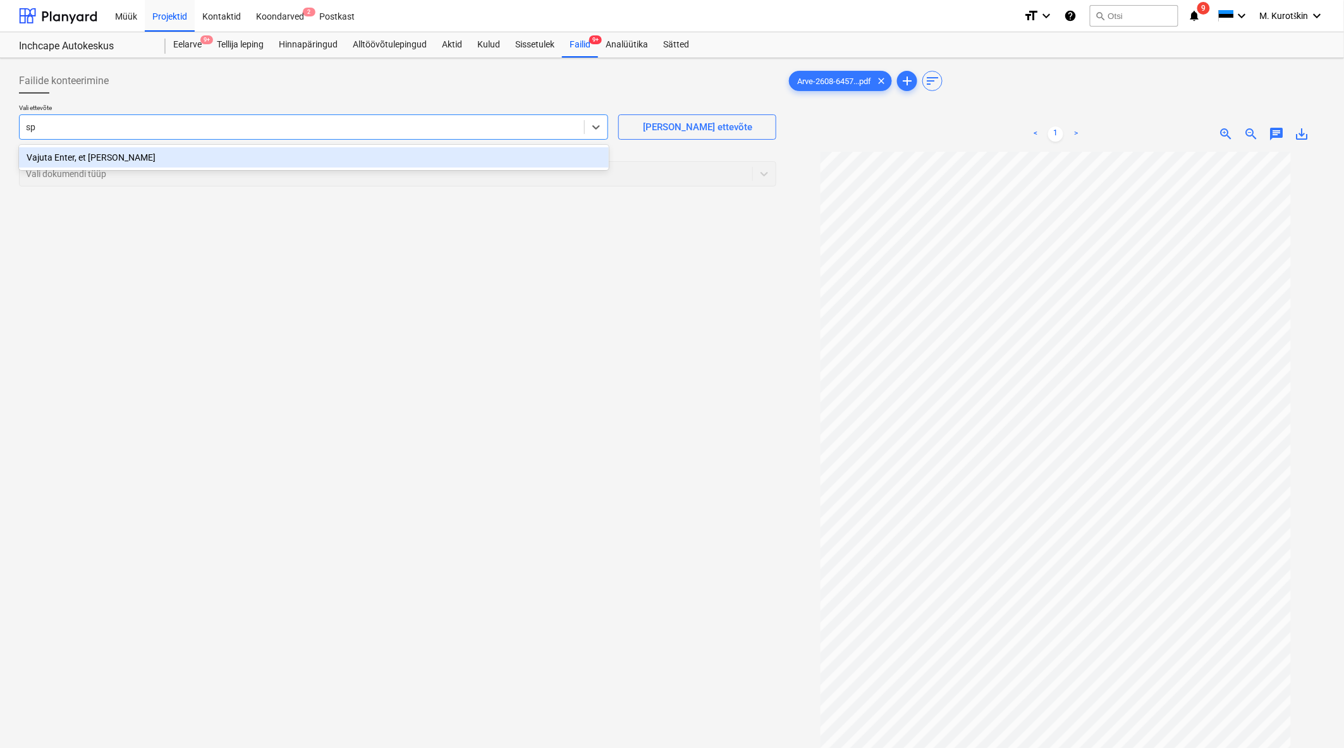
type input "s"
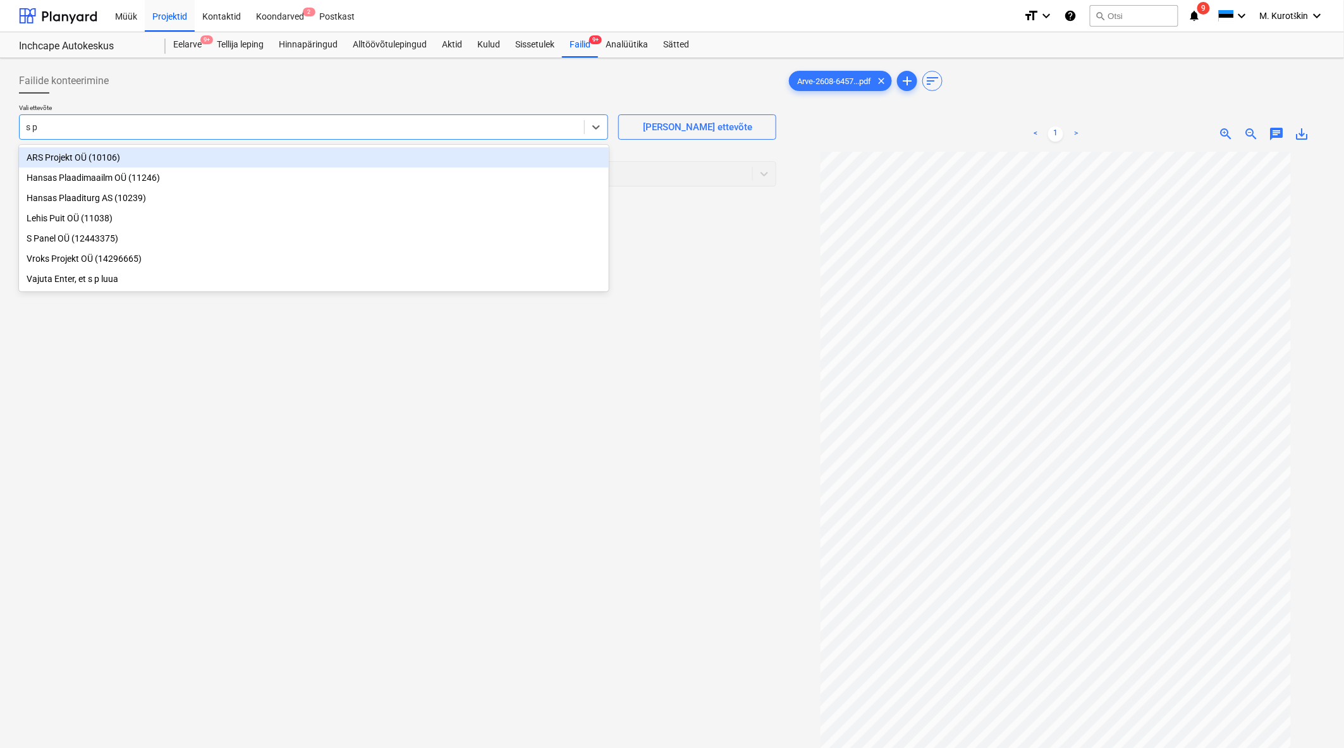
type input "s pa"
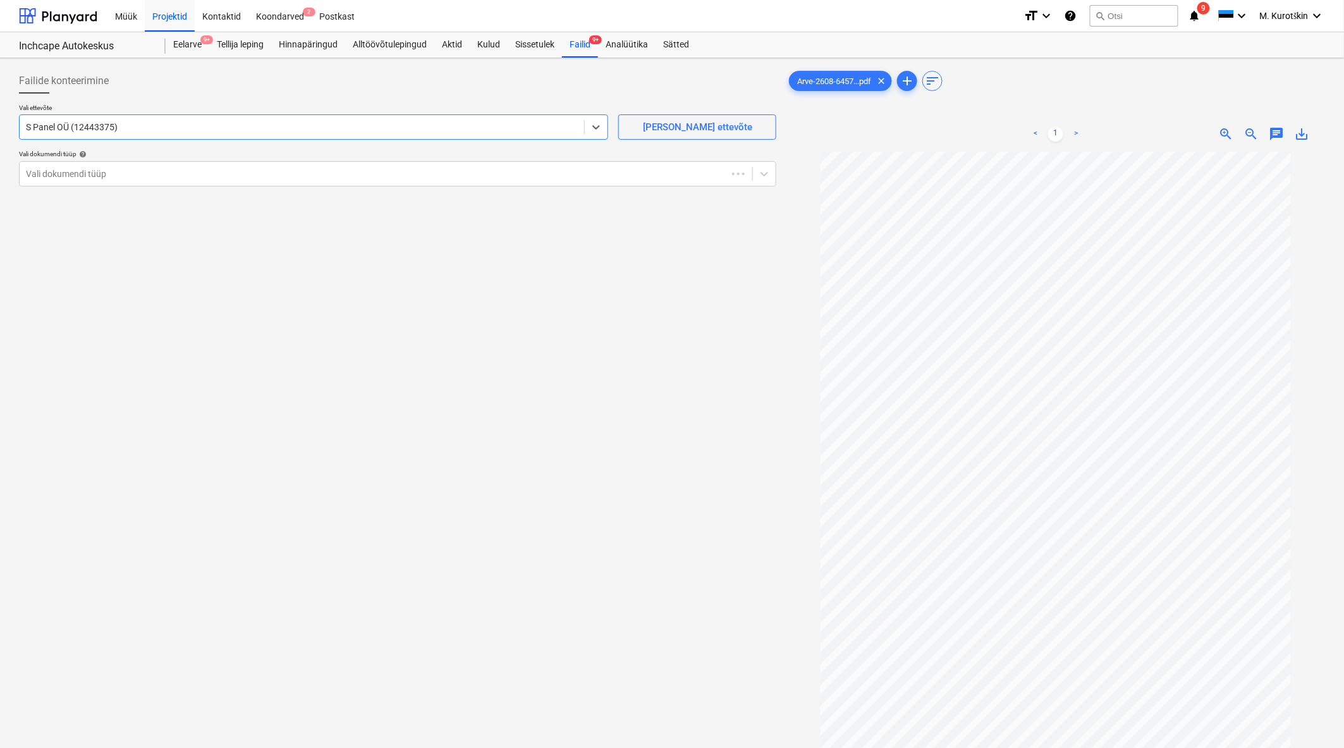
click at [412, 190] on div "Vali ettevõte option S Panel OÜ (12443375) , selected. Select is focused ,type …" at bounding box center [398, 150] width 758 height 93
click at [414, 180] on div "Vali dokumendi tüüp" at bounding box center [374, 174] width 708 height 18
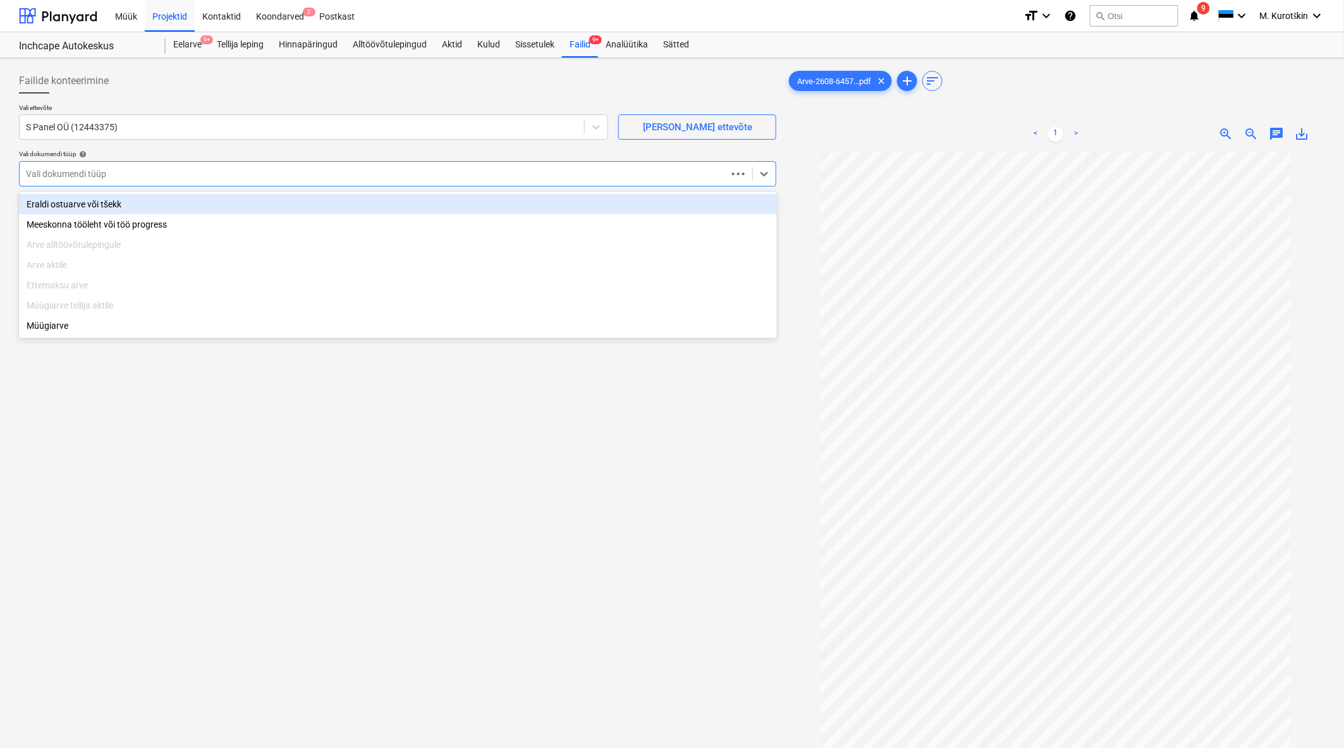
click at [393, 204] on div "Eraldi ostuarve või tšekk" at bounding box center [398, 204] width 758 height 20
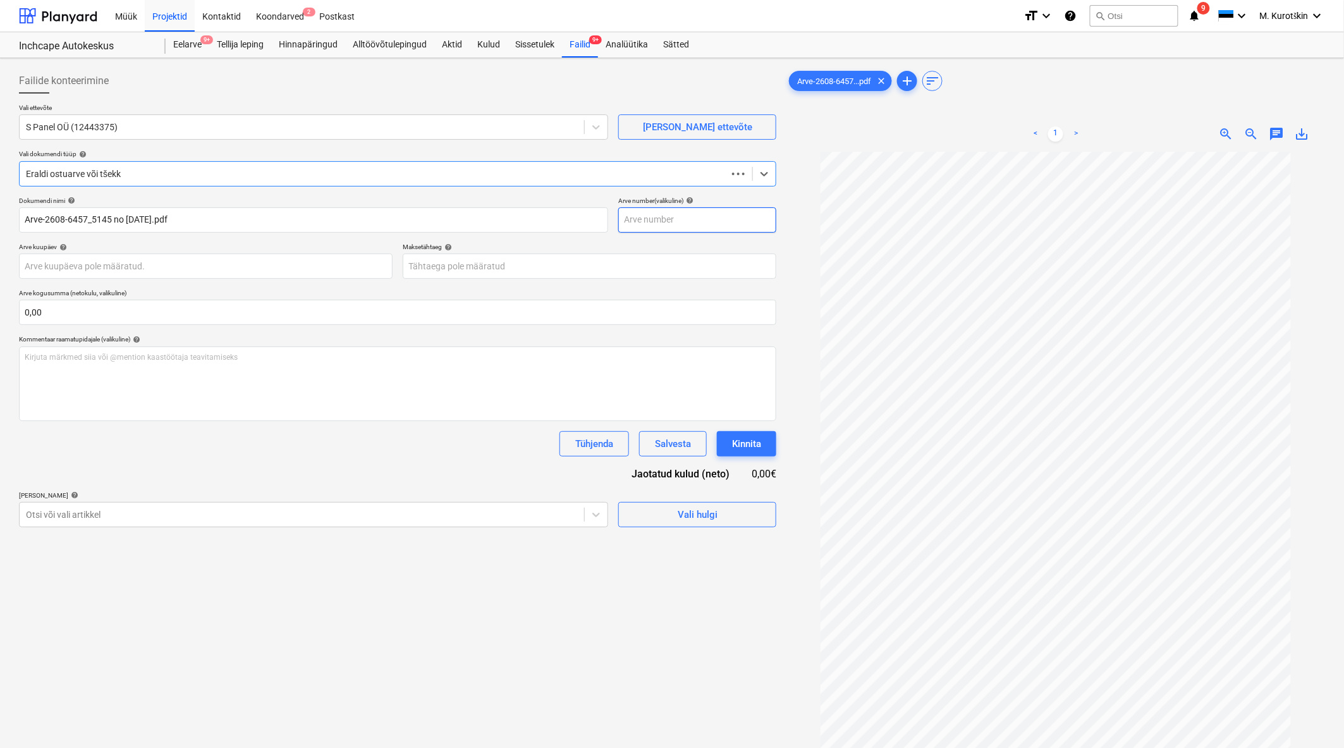
click at [739, 226] on input "text" at bounding box center [697, 219] width 158 height 25
click at [443, 529] on div "Failide konteerimine Vali ettevõte S Panel OÜ (12443375) [PERSON_NAME] uus ette…" at bounding box center [398, 466] width 768 height 806
click at [686, 209] on input "text" at bounding box center [697, 219] width 158 height 25
click at [1301, 137] on span "save_alt" at bounding box center [1302, 133] width 15 height 15
drag, startPoint x: 665, startPoint y: 235, endPoint x: 668, endPoint y: 226, distance: 10.0
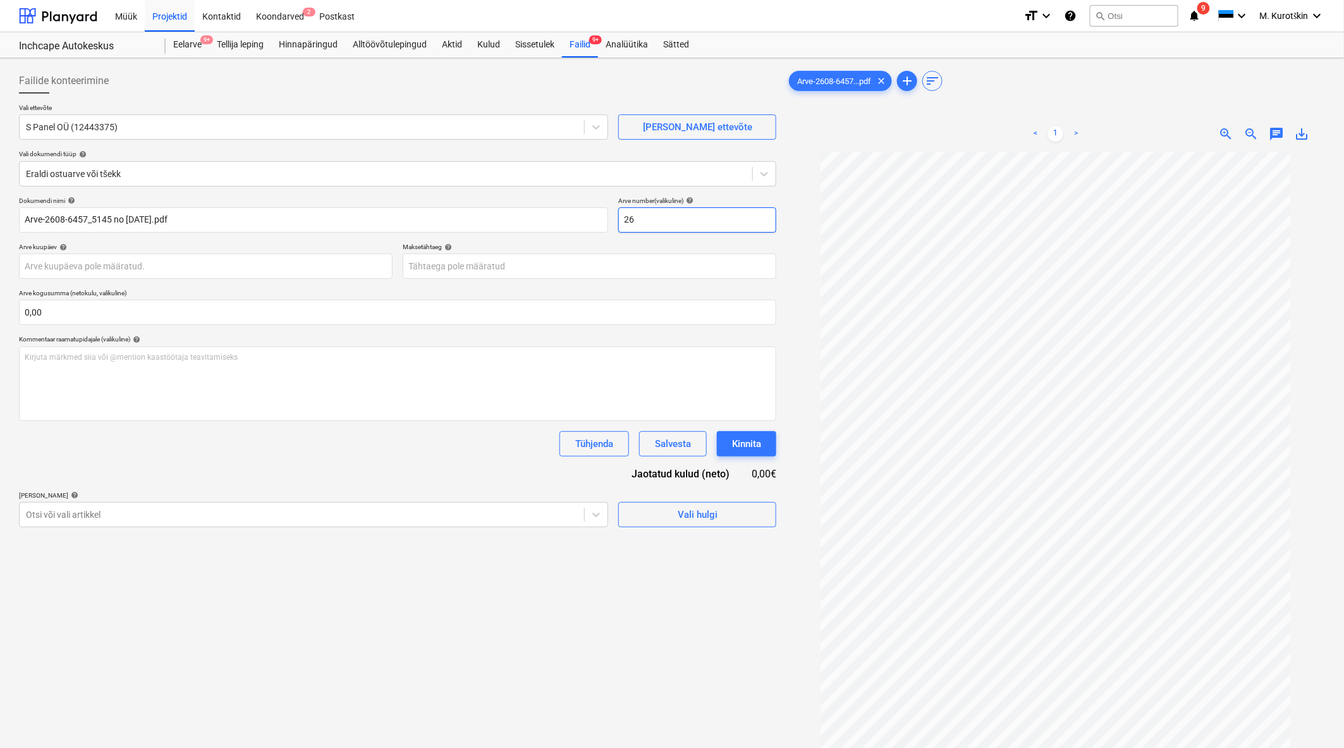
click at [665, 234] on div "Dokumendi nimi help Arve-2608-6457_5145 no [DATE].pdf Arve number (valikuline) …" at bounding box center [398, 362] width 758 height 331
click at [673, 217] on input "26" at bounding box center [697, 219] width 158 height 25
paste input "text"
type input "2"
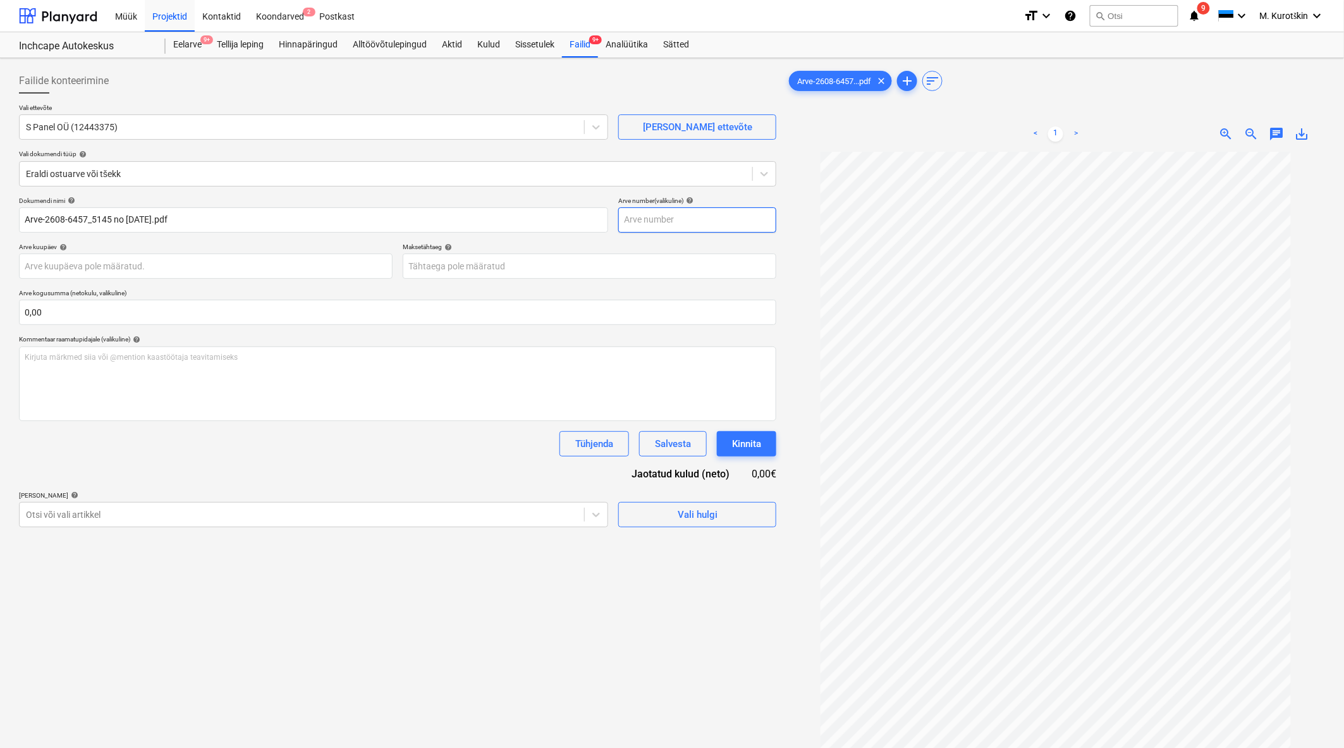
paste input "26"
type input "2"
click at [705, 206] on p "Arve number (valikuline) help" at bounding box center [697, 202] width 158 height 11
click at [701, 216] on input "text" at bounding box center [697, 219] width 158 height 25
type input "2608-6457"
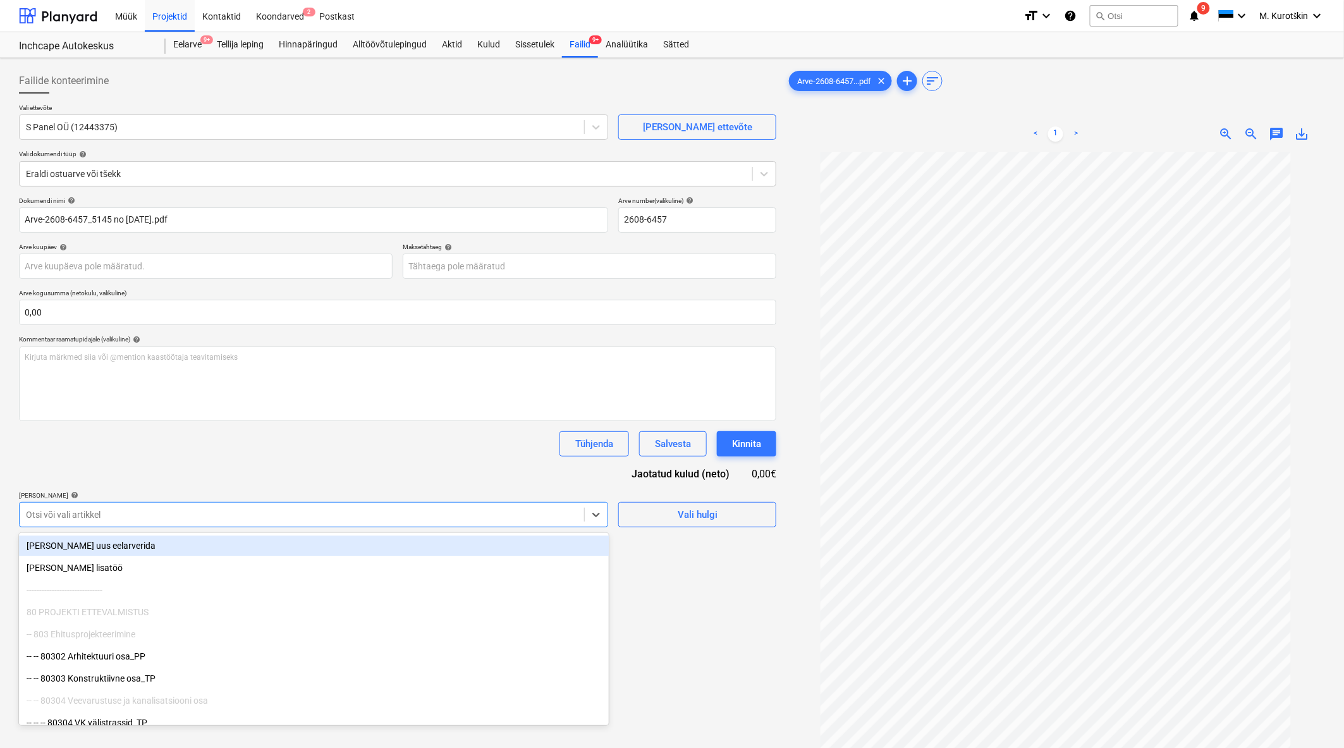
click at [173, 521] on div at bounding box center [302, 514] width 552 height 13
click at [179, 470] on div "Dokumendi nimi help Arve-2608-6457_5145 no [DATE].pdf Arve number (valikuline) …" at bounding box center [398, 362] width 758 height 331
click at [204, 516] on div at bounding box center [302, 514] width 552 height 13
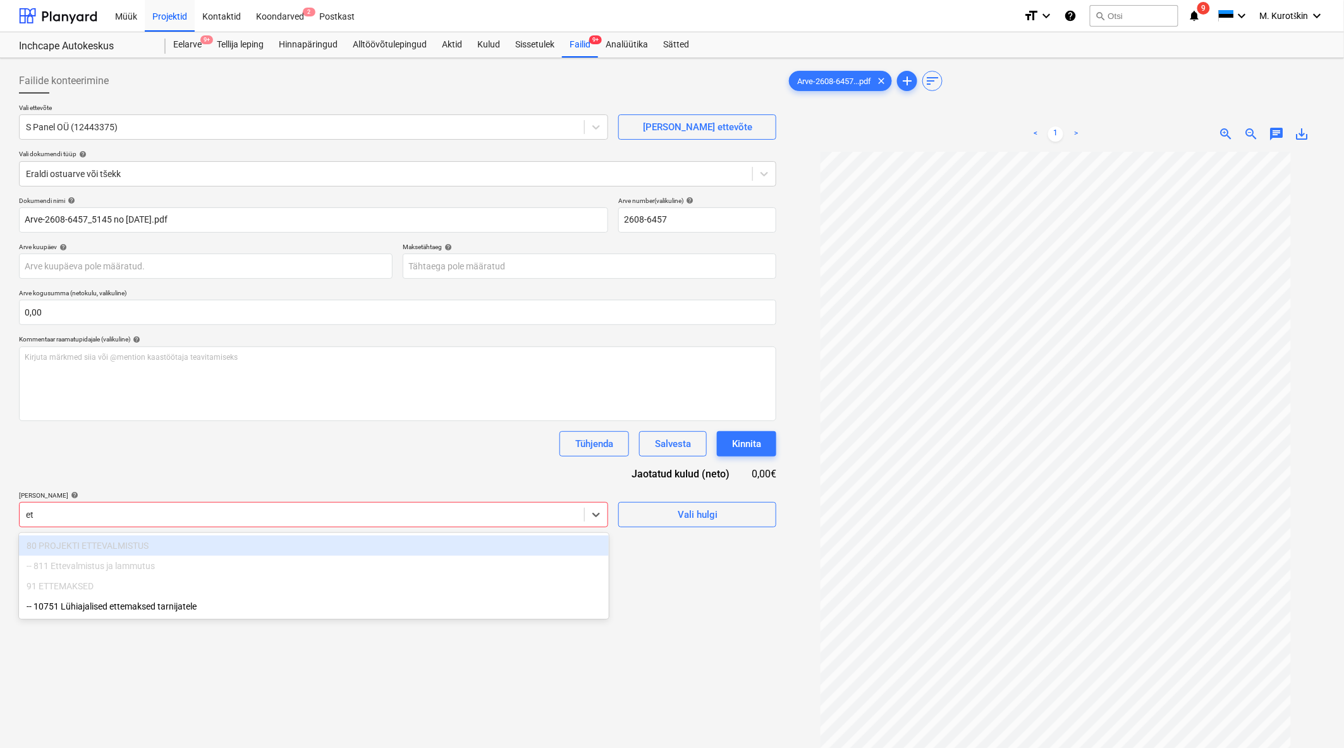
type input "ett"
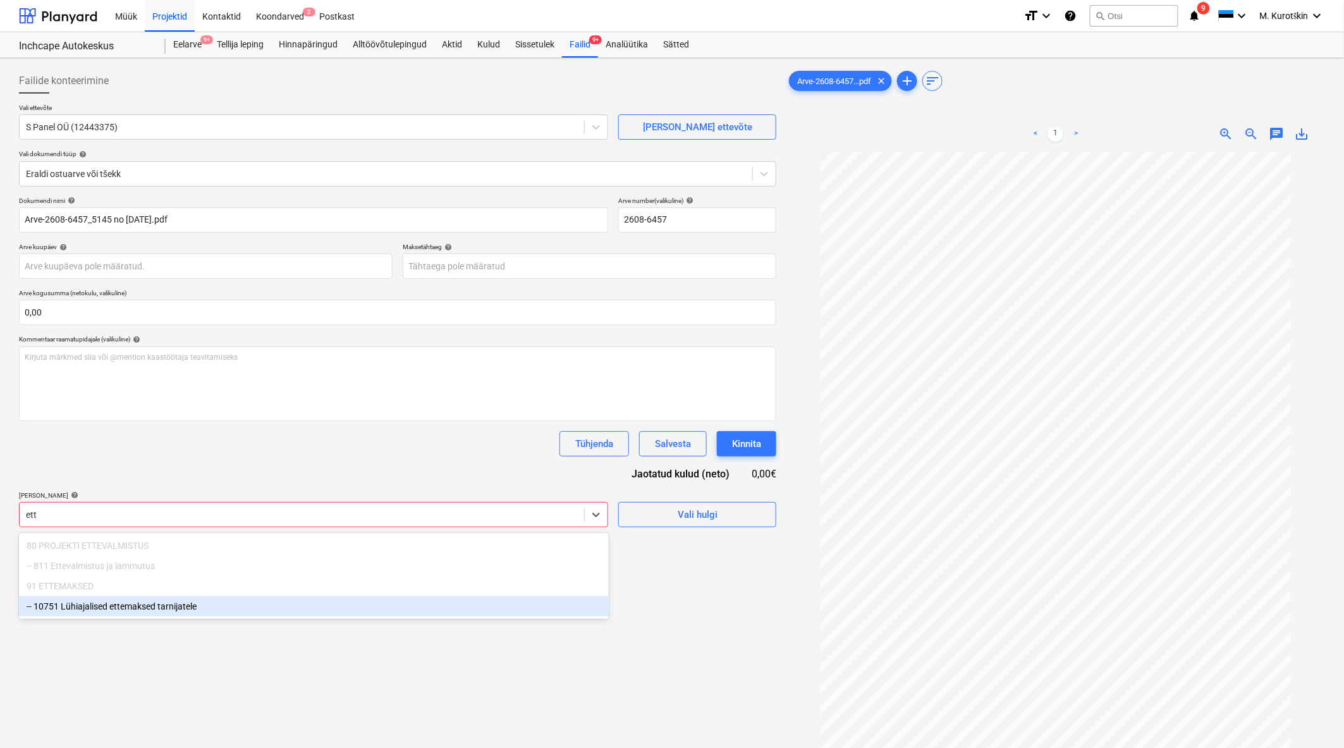
click at [211, 613] on div "-- 10751 Lühiajalised ettemaksed tarnijatele" at bounding box center [314, 606] width 590 height 20
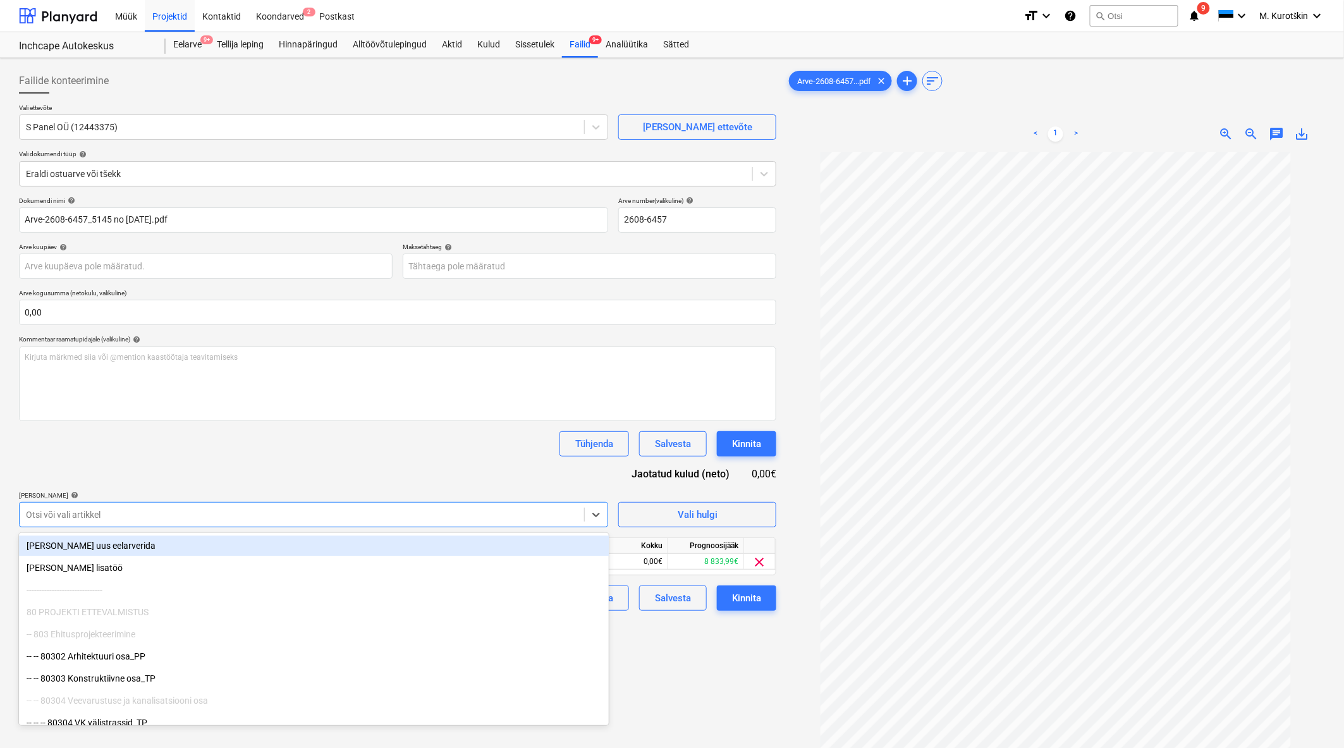
click at [249, 441] on div "Tühjenda Salvesta Kinnita" at bounding box center [398, 443] width 758 height 25
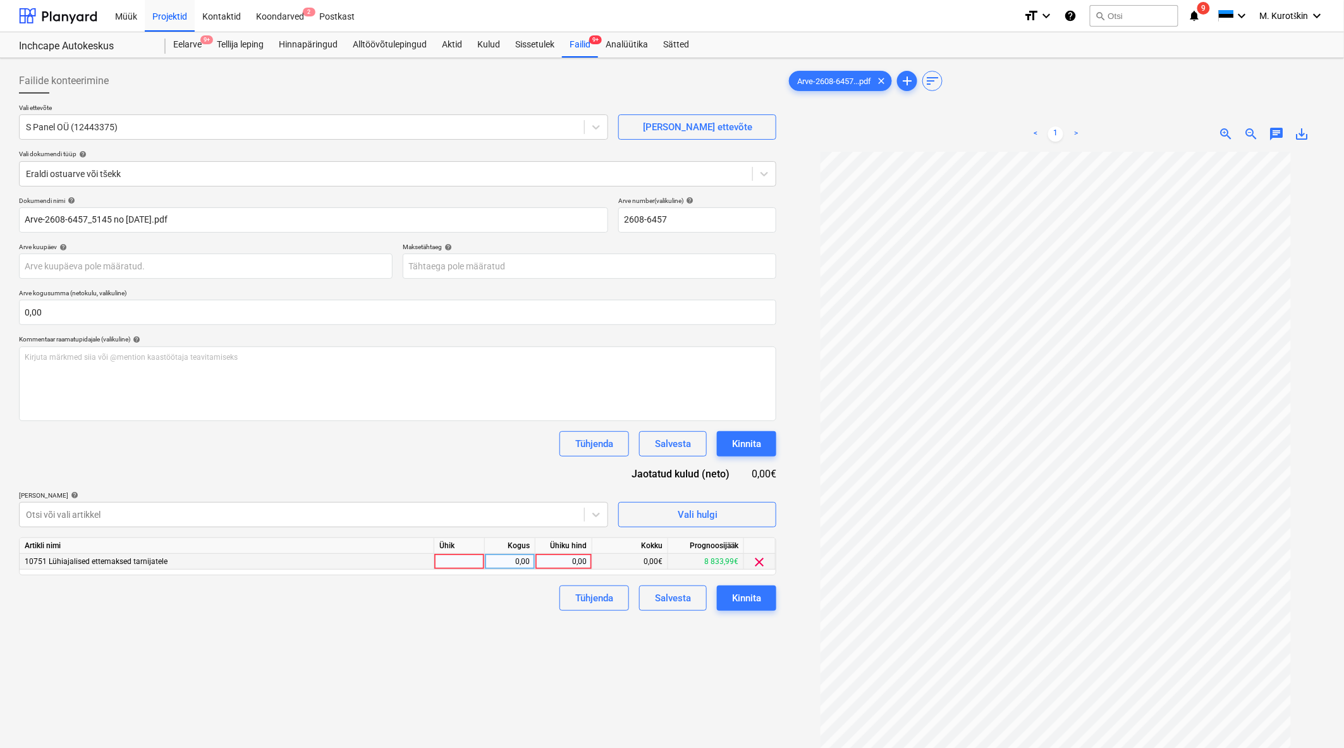
click at [560, 567] on div "0,00" at bounding box center [564, 562] width 46 height 16
type input "4109,64"
click at [516, 725] on div "Failide konteerimine Vali ettevõte S Panel OÜ (12443375) [PERSON_NAME] uus ette…" at bounding box center [398, 466] width 768 height 806
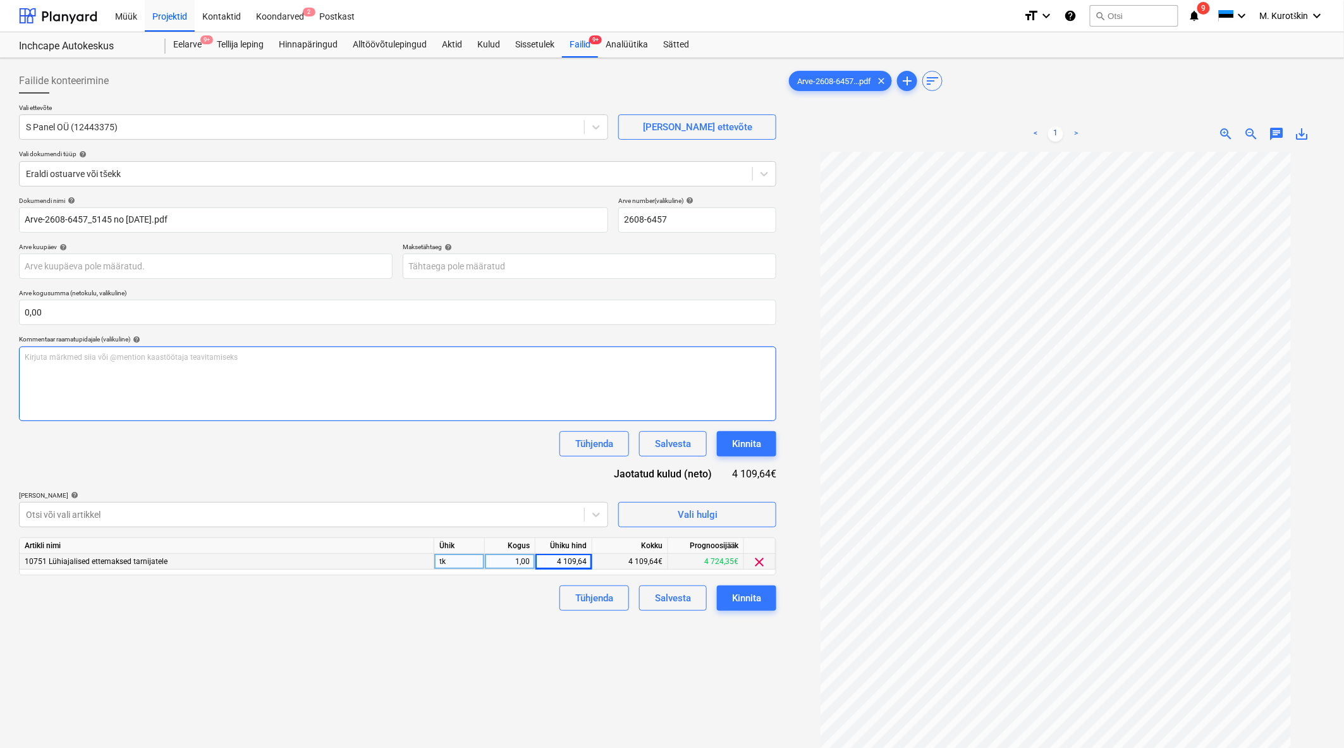
click at [257, 388] on div "Kirjuta märkmed siia või @mention kaastöötaja teavitamiseks ﻿" at bounding box center [398, 384] width 758 height 75
click at [34, 357] on span "vajetus paneelid" at bounding box center [53, 357] width 56 height 9
click at [83, 445] on div "Tühjenda Salvesta Kinnita" at bounding box center [398, 443] width 758 height 25
click at [235, 483] on div "Dokumendi nimi help Arve-2608-6457_5145 no [DATE].pdf Arve number (valikuline) …" at bounding box center [398, 404] width 758 height 414
click at [555, 264] on body "Müük Projektid Kontaktid Koondarved 2 Postkast format_size keyboard_arrow_down …" at bounding box center [672, 374] width 1344 height 748
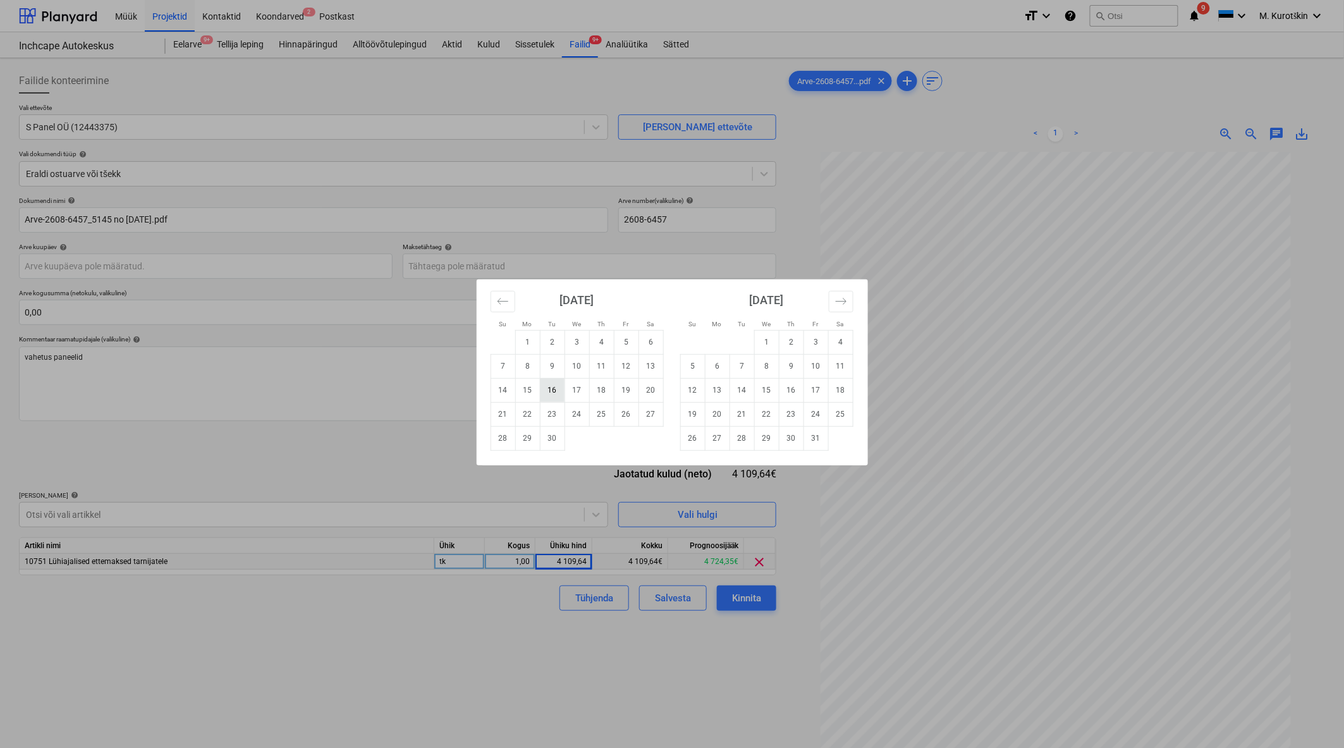
click at [546, 394] on td "16" at bounding box center [552, 390] width 25 height 24
type input "[DATE]"
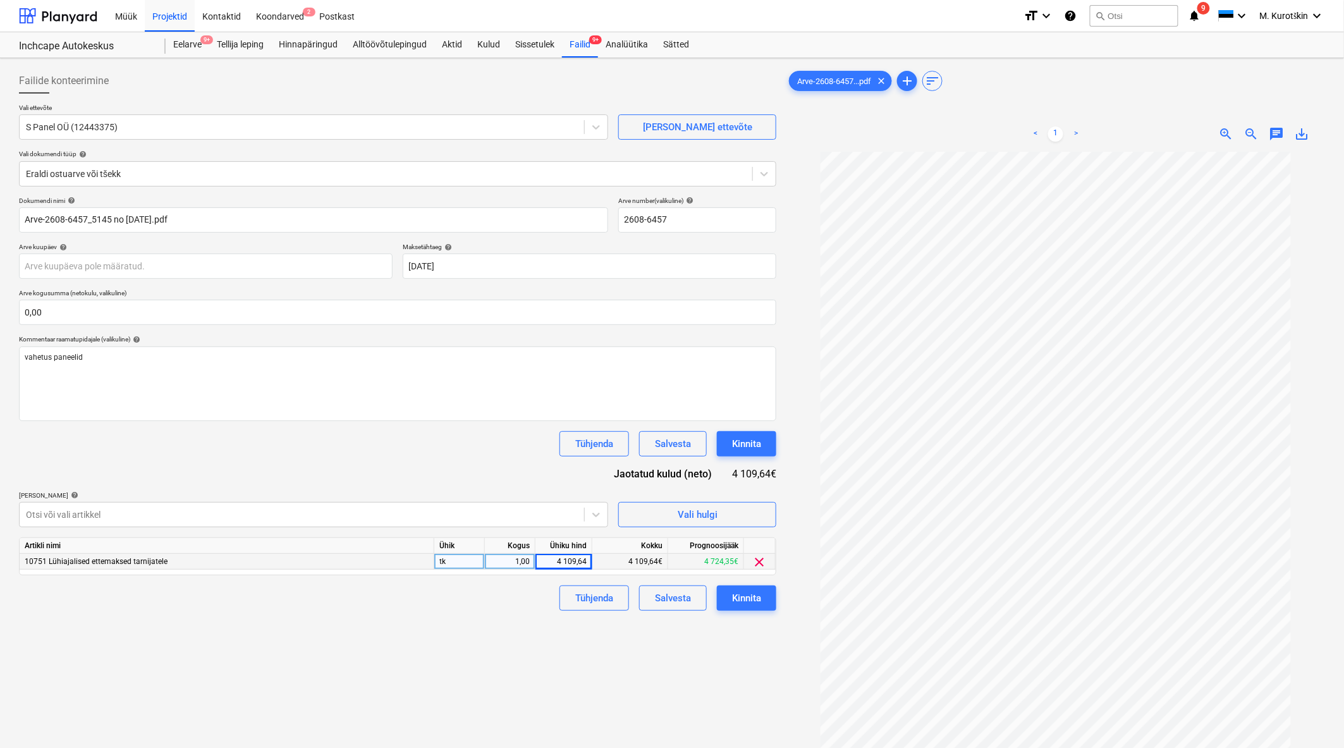
click at [476, 440] on div "Tühjenda Salvesta Kinnita" at bounding box center [398, 443] width 758 height 25
click at [747, 605] on div "Kinnita" at bounding box center [746, 598] width 29 height 16
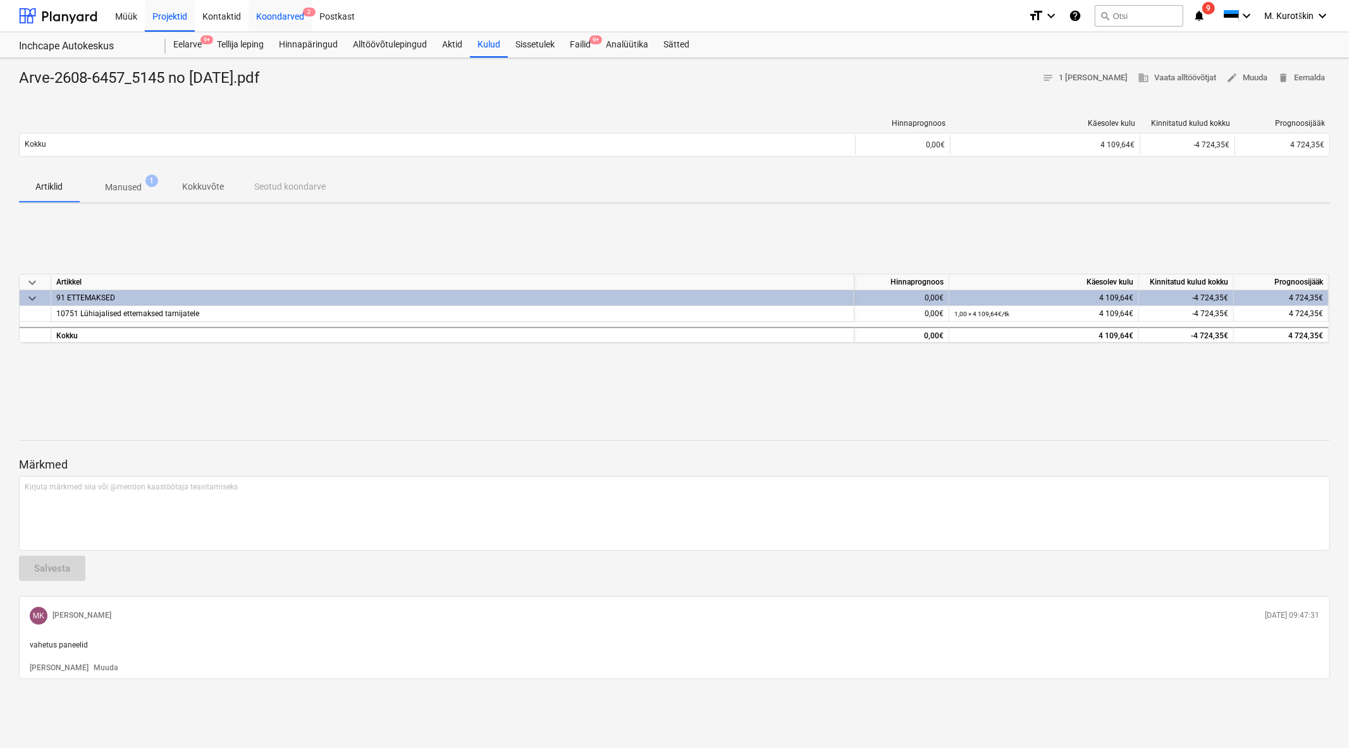
click at [273, 20] on div "Koondarved 2" at bounding box center [280, 15] width 63 height 32
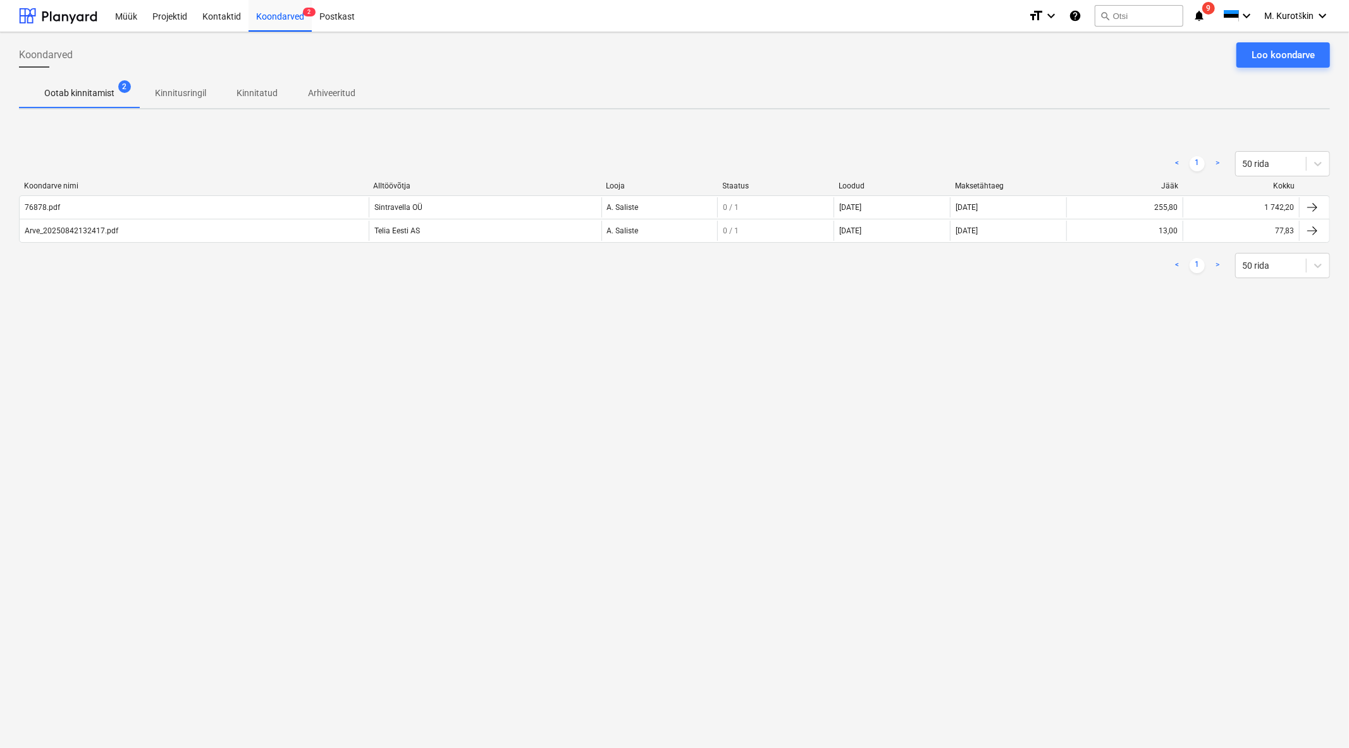
click at [291, 32] on div "Müük Projektid Kontaktid Koondarved 2 Postkast format_size keyboard_arrow_down …" at bounding box center [674, 16] width 1349 height 32
click at [300, 21] on div "Koondarved 2" at bounding box center [280, 15] width 63 height 32
click at [342, 24] on div "Postkast" at bounding box center [337, 15] width 51 height 32
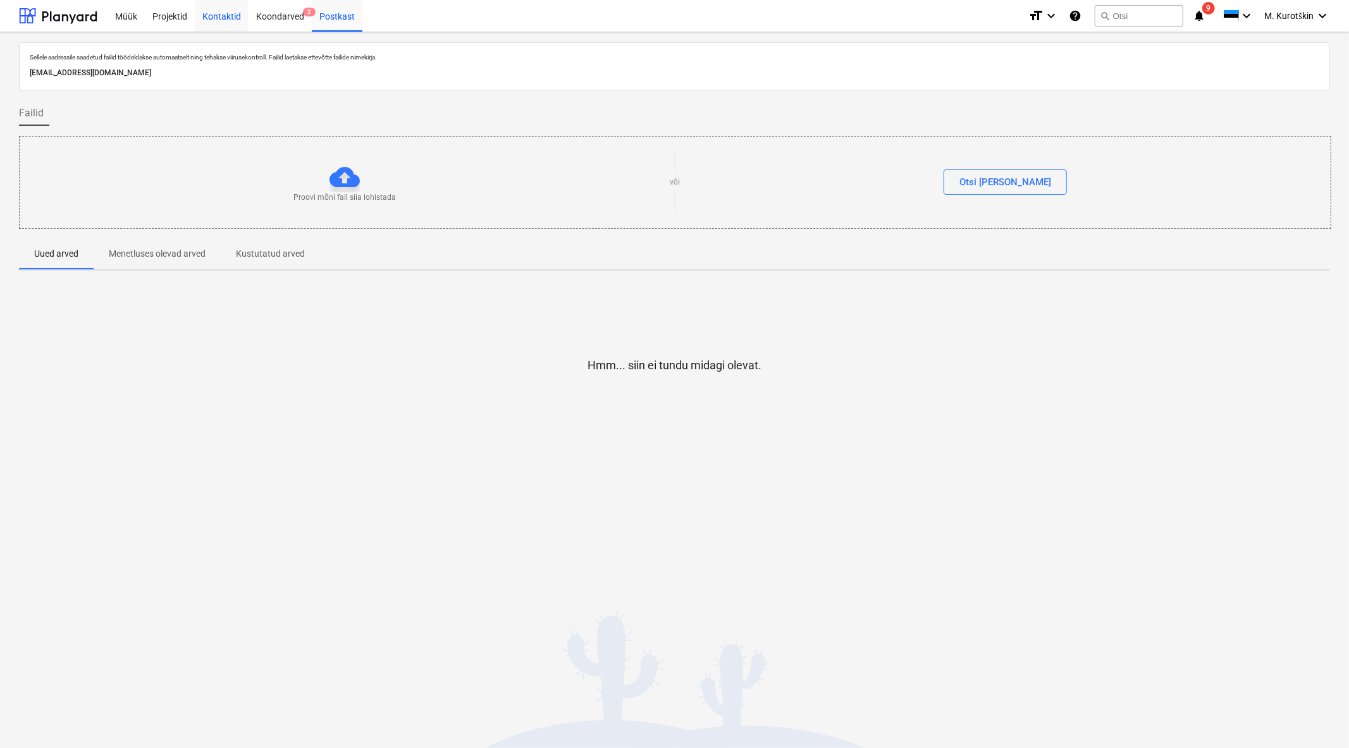
click at [236, 19] on div "Kontaktid" at bounding box center [222, 15] width 54 height 32
click at [257, 20] on div "Koondarved 2" at bounding box center [280, 15] width 63 height 32
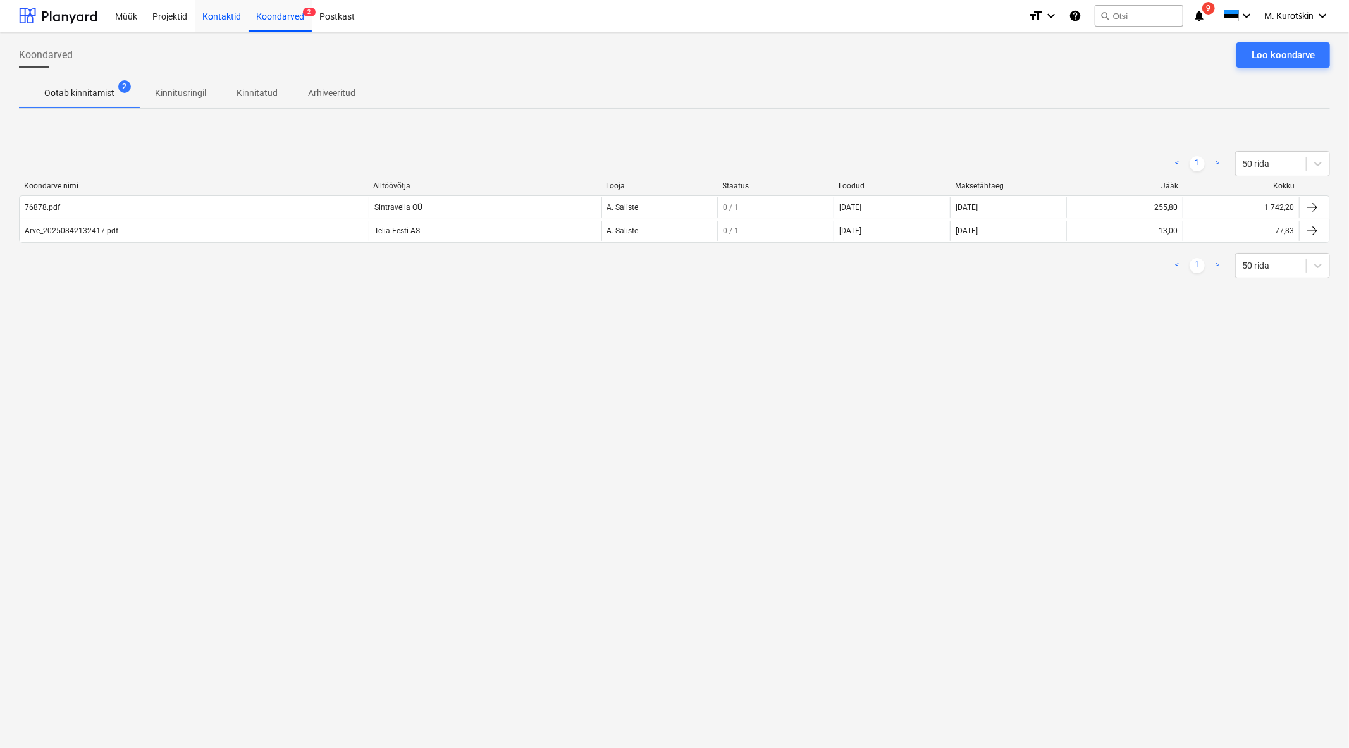
click at [226, 21] on div "Kontaktid" at bounding box center [222, 15] width 54 height 32
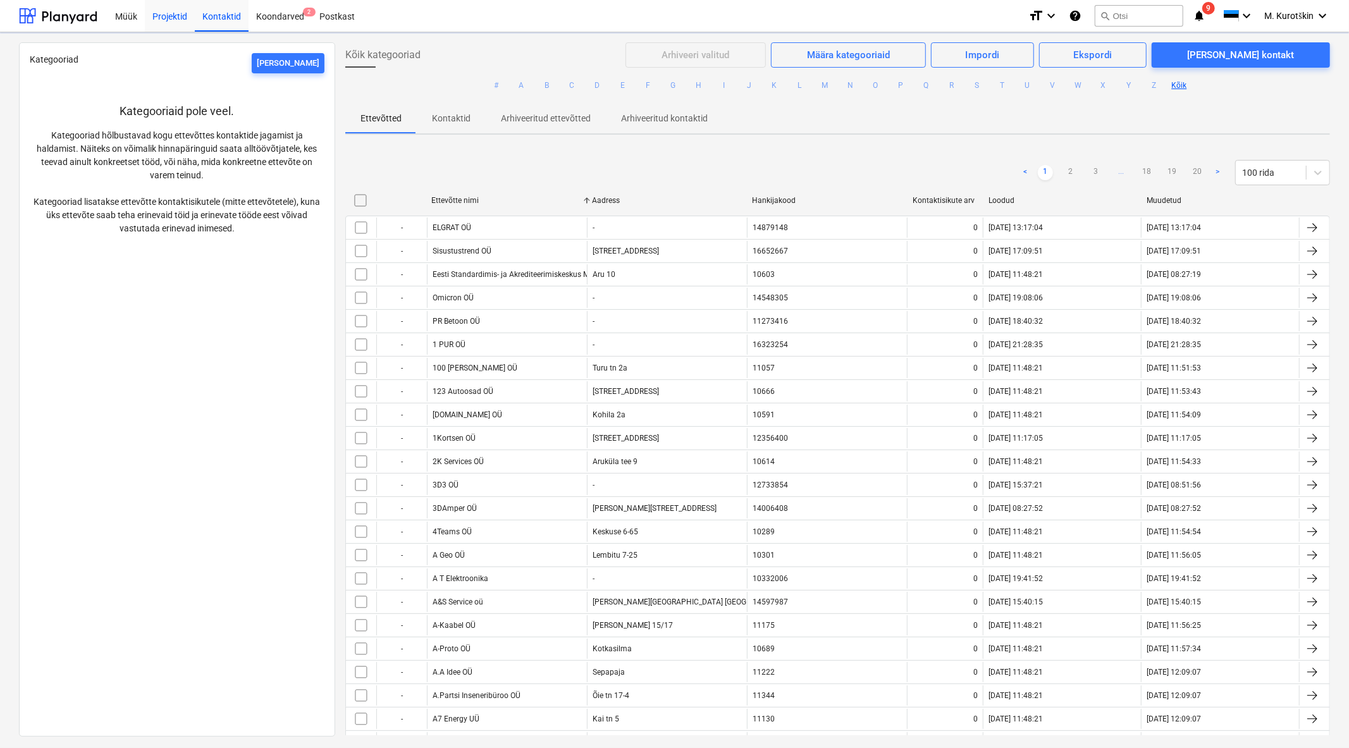
click at [171, 22] on div "Projektid" at bounding box center [170, 15] width 50 height 32
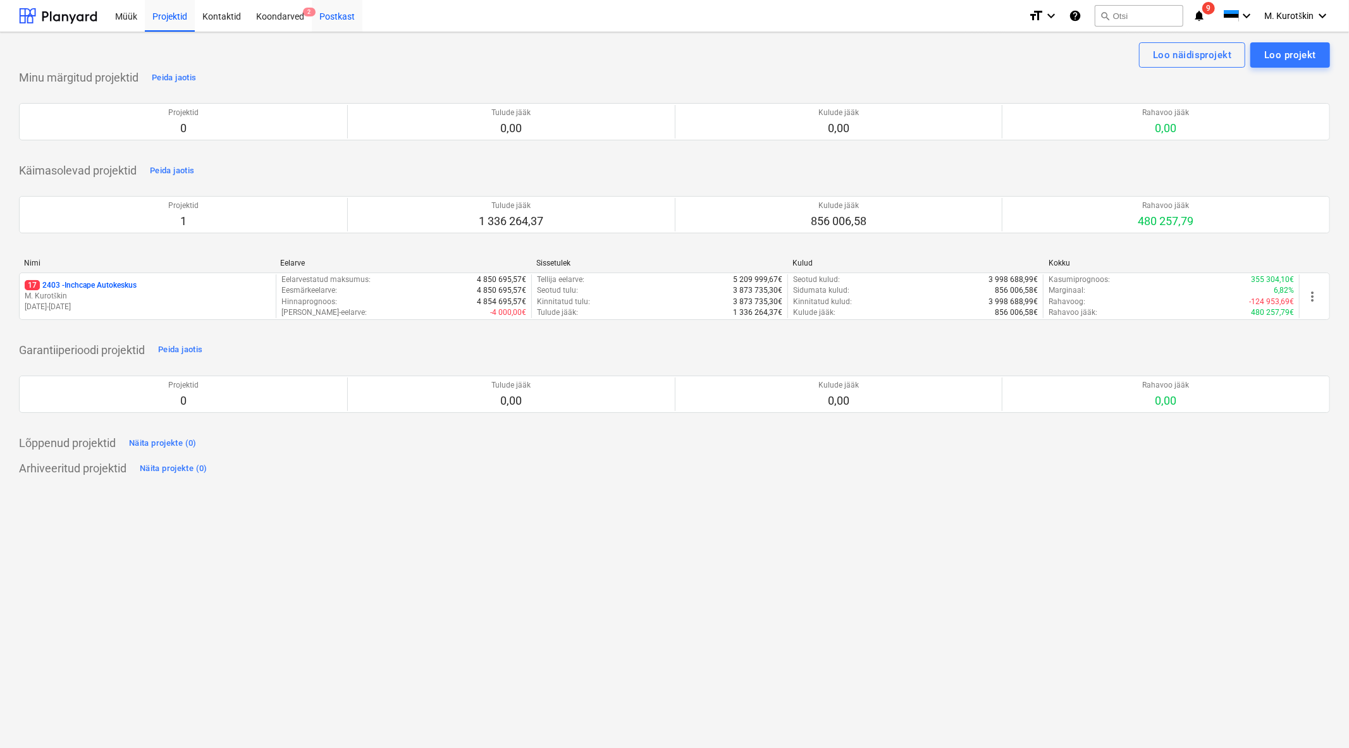
click at [337, 23] on div "Postkast" at bounding box center [337, 15] width 51 height 32
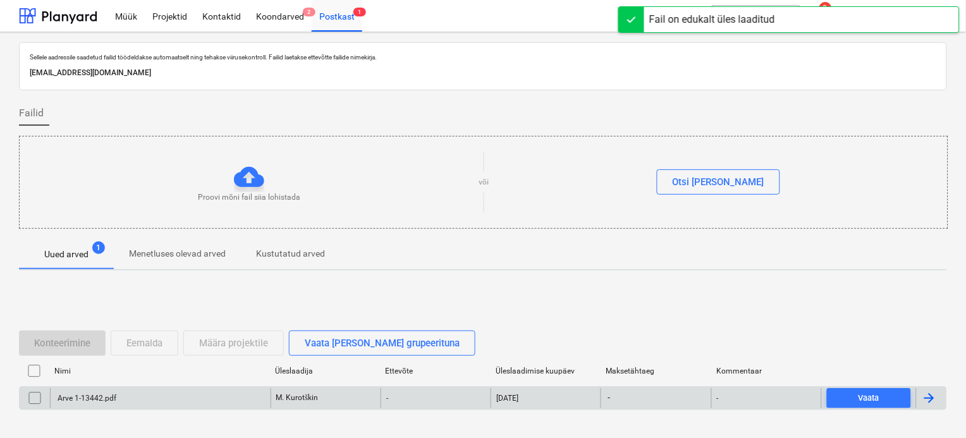
click at [22, 405] on div at bounding box center [35, 398] width 30 height 20
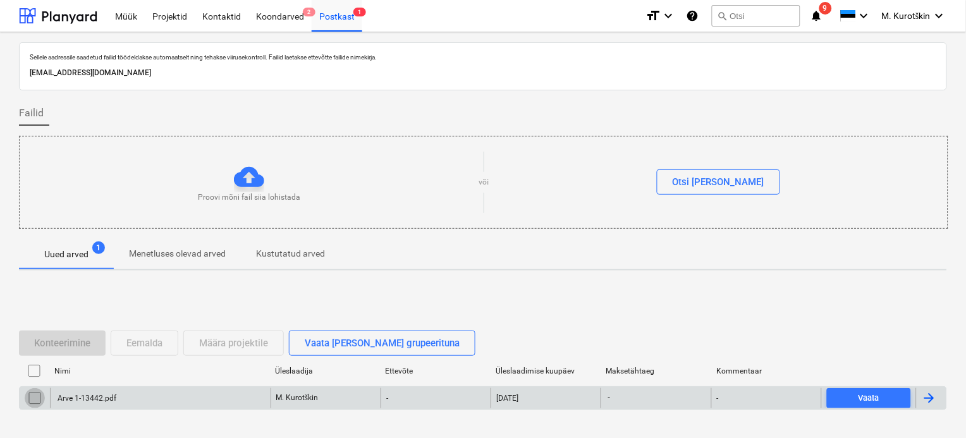
click at [40, 399] on input "checkbox" at bounding box center [35, 398] width 20 height 20
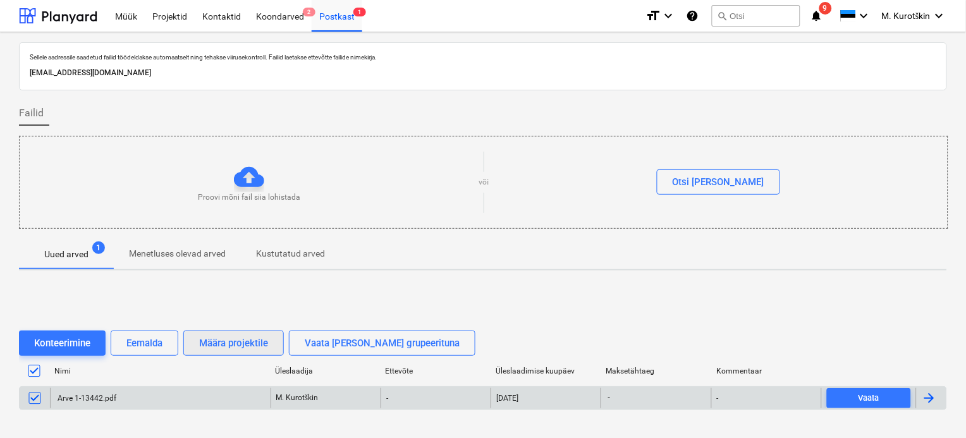
click at [240, 344] on div "Määra projektile" at bounding box center [233, 343] width 69 height 16
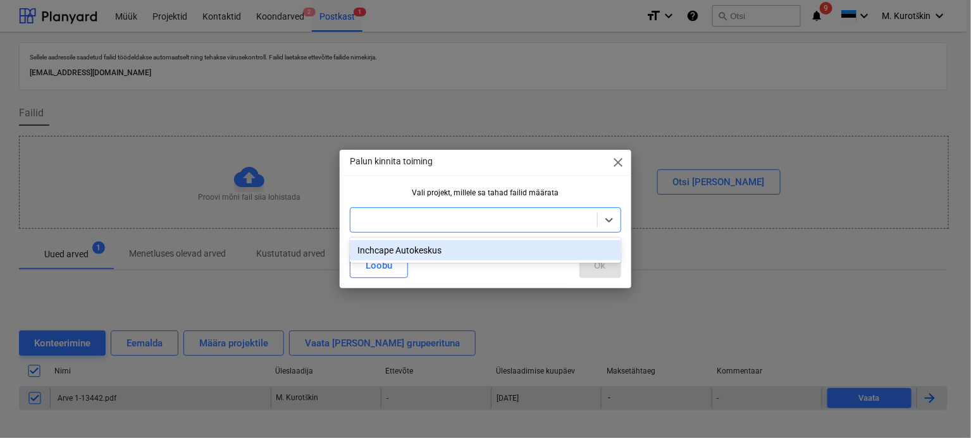
drag, startPoint x: 438, startPoint y: 211, endPoint x: 438, endPoint y: 231, distance: 20.9
click at [438, 212] on div at bounding box center [473, 220] width 247 height 18
click at [433, 247] on div "Inchcape Autokeskus" at bounding box center [485, 250] width 271 height 20
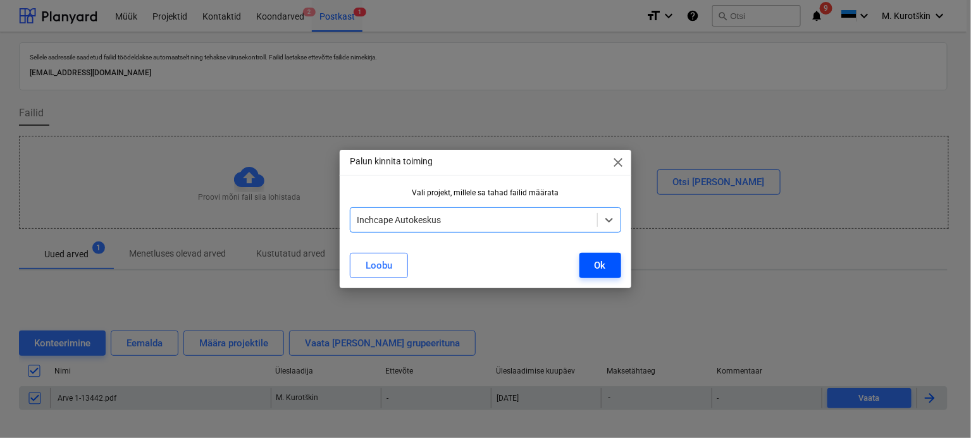
click at [579, 264] on button "Ok" at bounding box center [600, 265] width 42 height 25
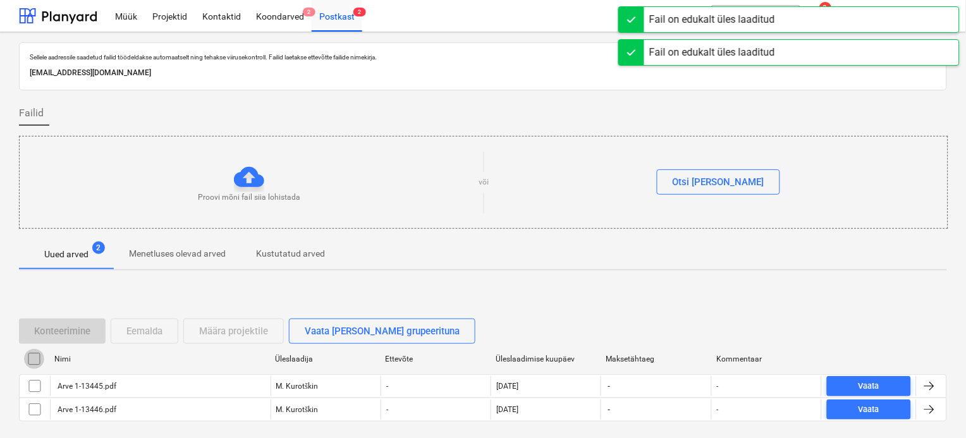
click at [32, 359] on input "checkbox" at bounding box center [34, 359] width 20 height 20
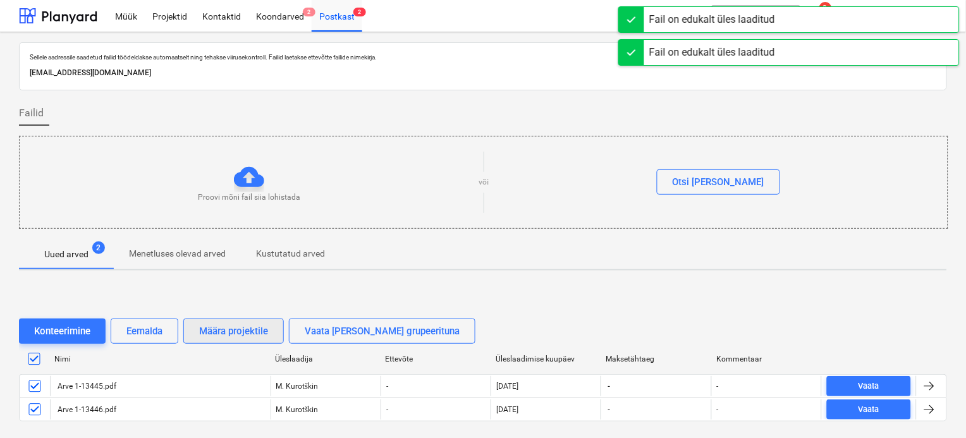
click at [263, 332] on div "Määra projektile" at bounding box center [233, 331] width 69 height 16
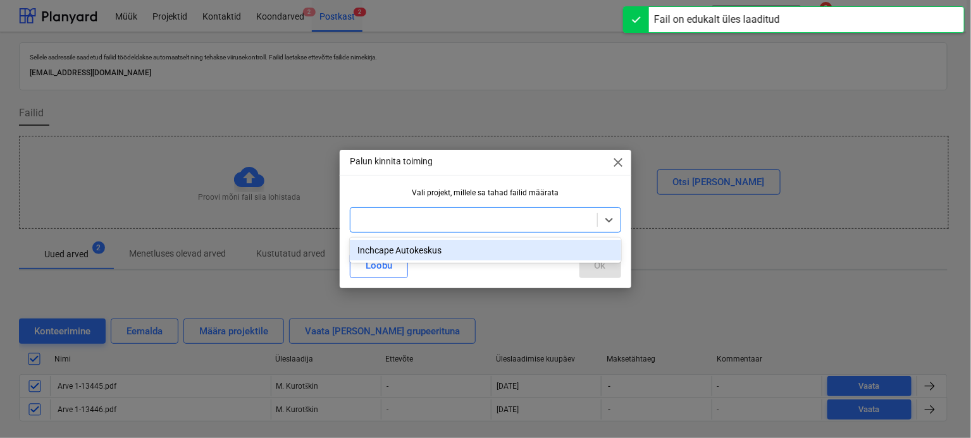
click at [421, 230] on div at bounding box center [485, 219] width 271 height 25
click at [419, 251] on div "Inchcape Autokeskus" at bounding box center [485, 250] width 271 height 20
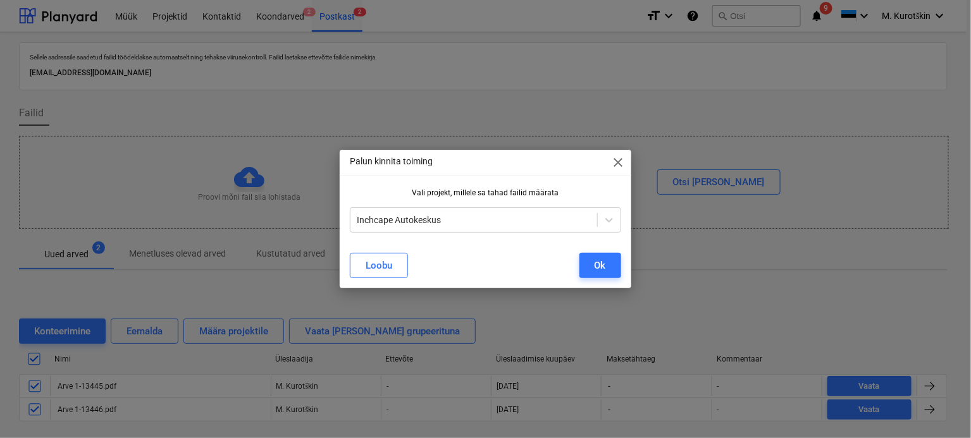
click at [567, 261] on div "[PERSON_NAME]" at bounding box center [485, 265] width 271 height 25
click at [587, 267] on button "Ok" at bounding box center [600, 265] width 42 height 25
